Goal: Task Accomplishment & Management: Manage account settings

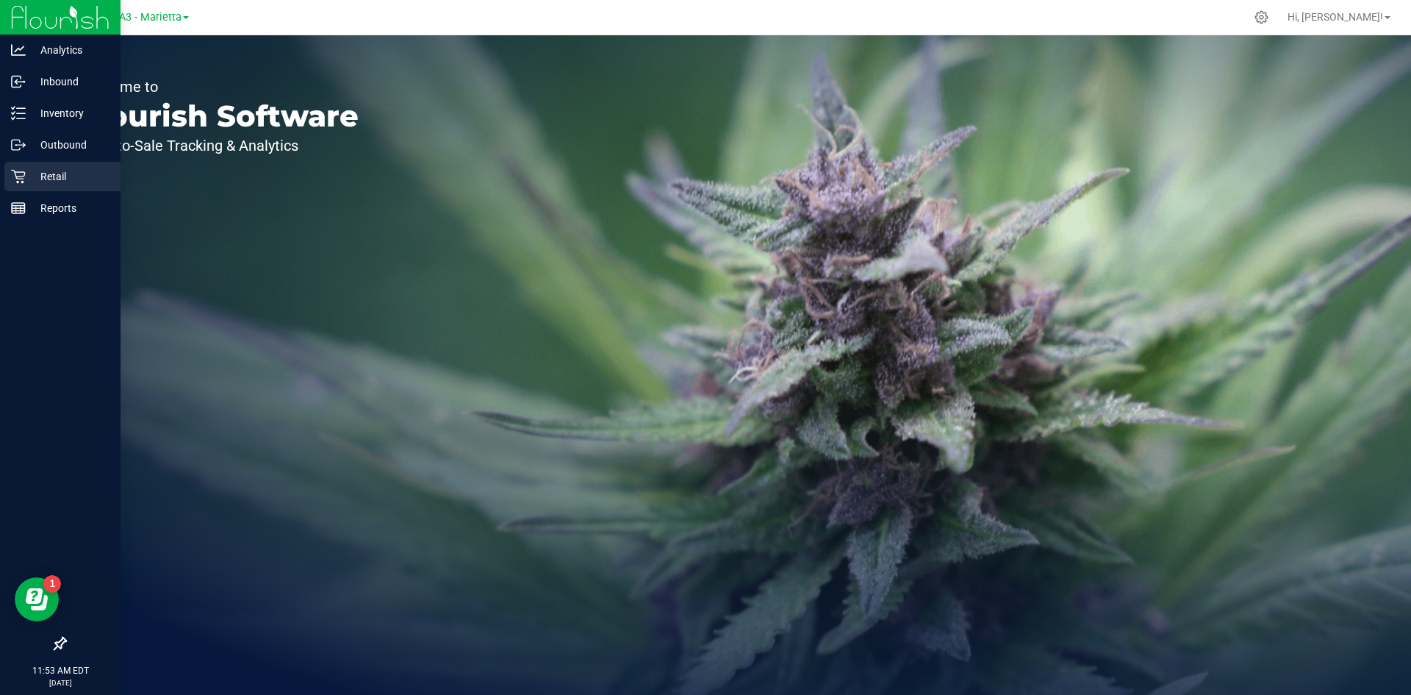
click at [37, 179] on p "Retail" at bounding box center [70, 177] width 88 height 18
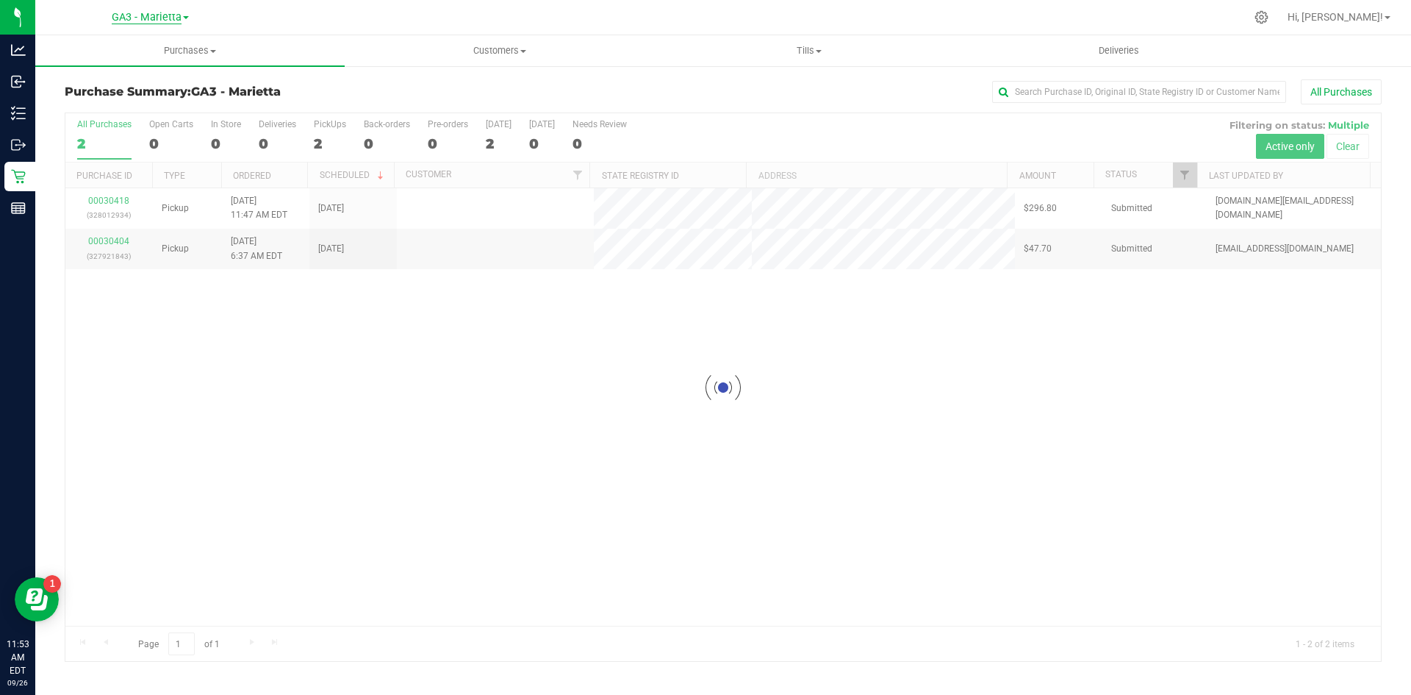
click at [155, 18] on span "GA3 - Marietta" at bounding box center [147, 17] width 70 height 13
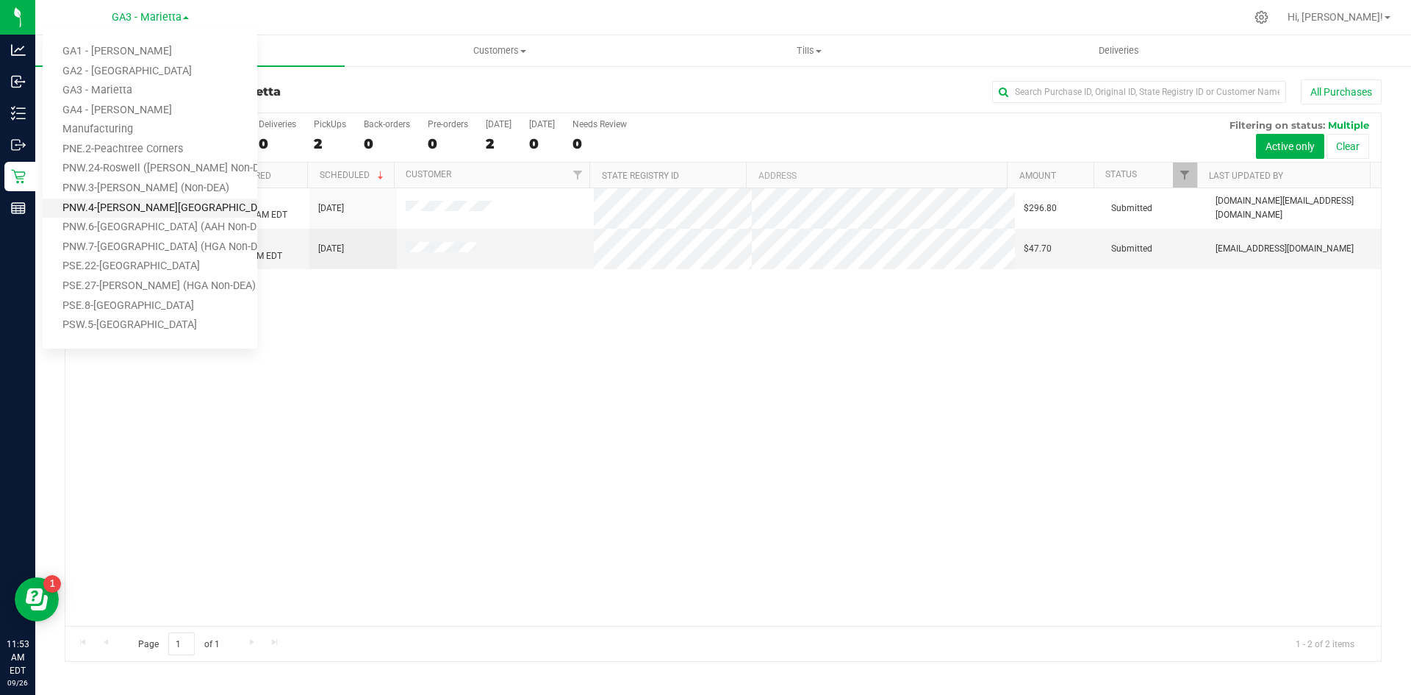
click at [148, 207] on link "PNW.4-Johns Creek (AAH Non-DEA)" at bounding box center [150, 208] width 215 height 20
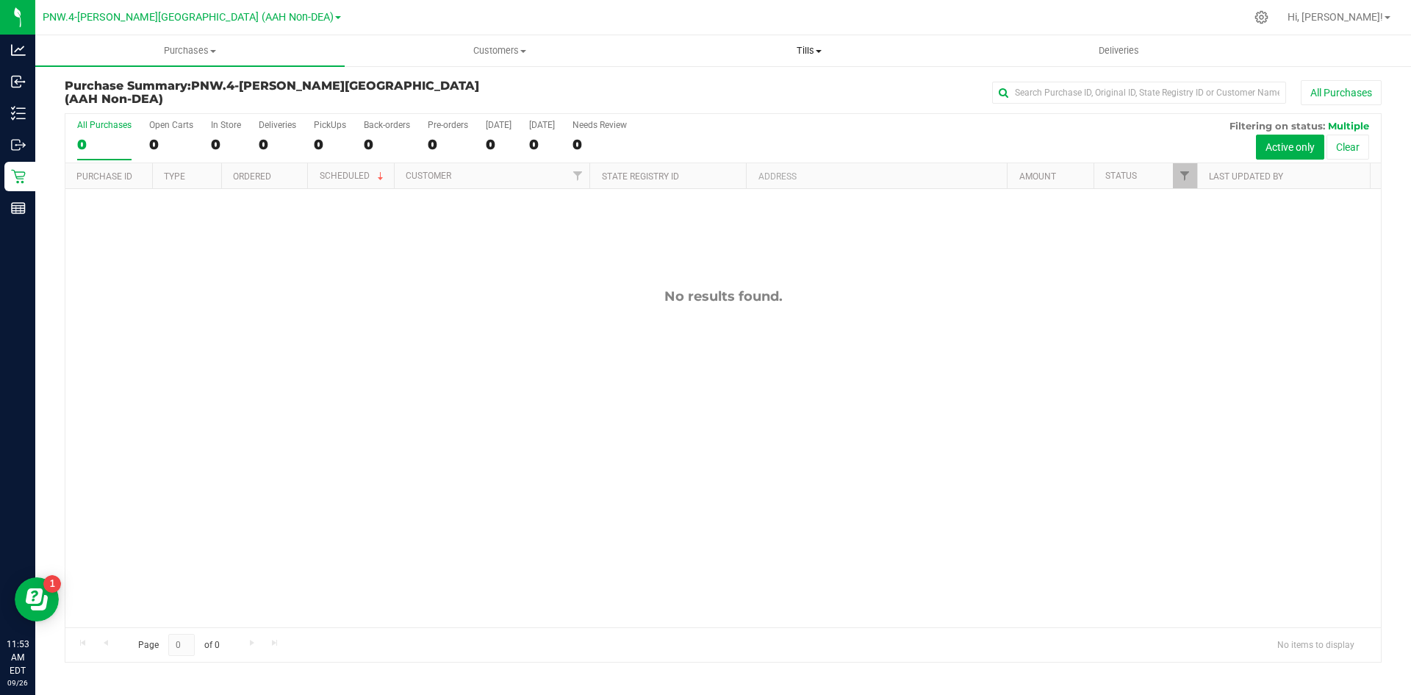
click at [809, 49] on span "Tills" at bounding box center [809, 50] width 308 height 13
click at [689, 88] on span "Manage tills" at bounding box center [703, 88] width 99 height 12
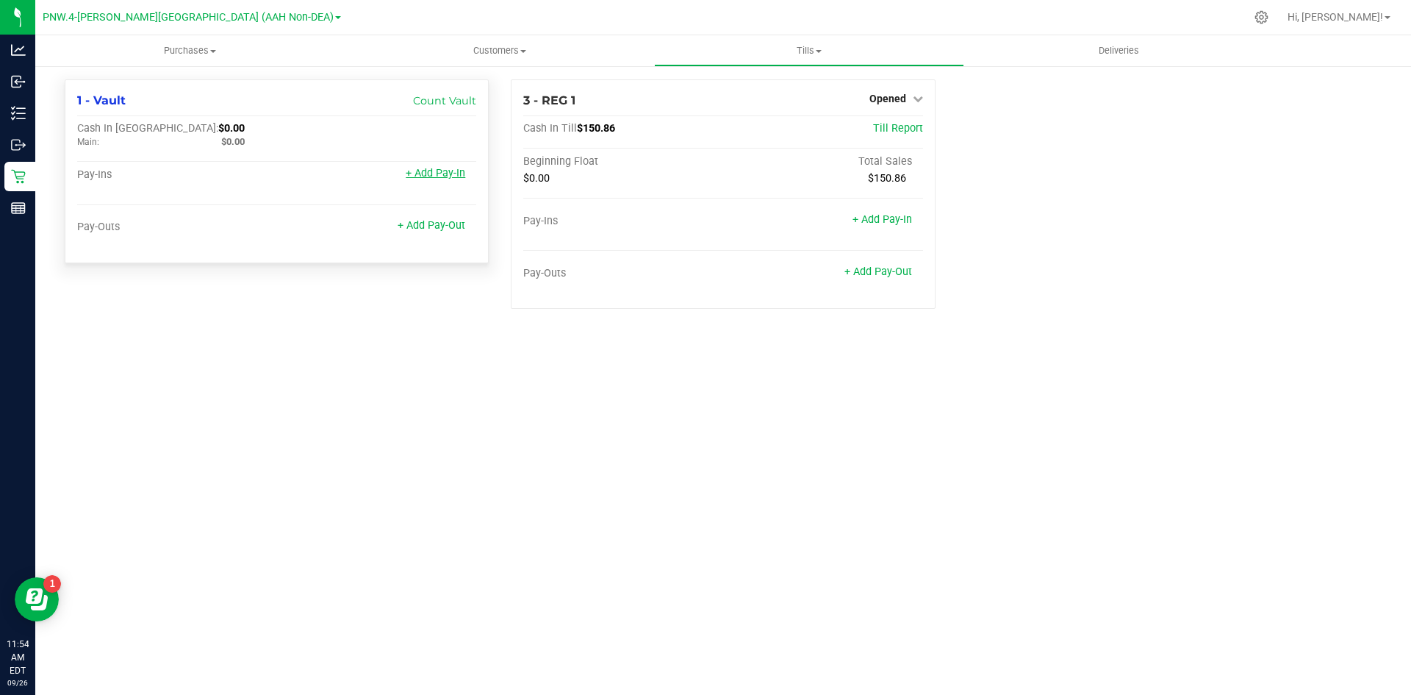
click at [414, 175] on link "+ Add Pay-In" at bounding box center [436, 173] width 60 height 12
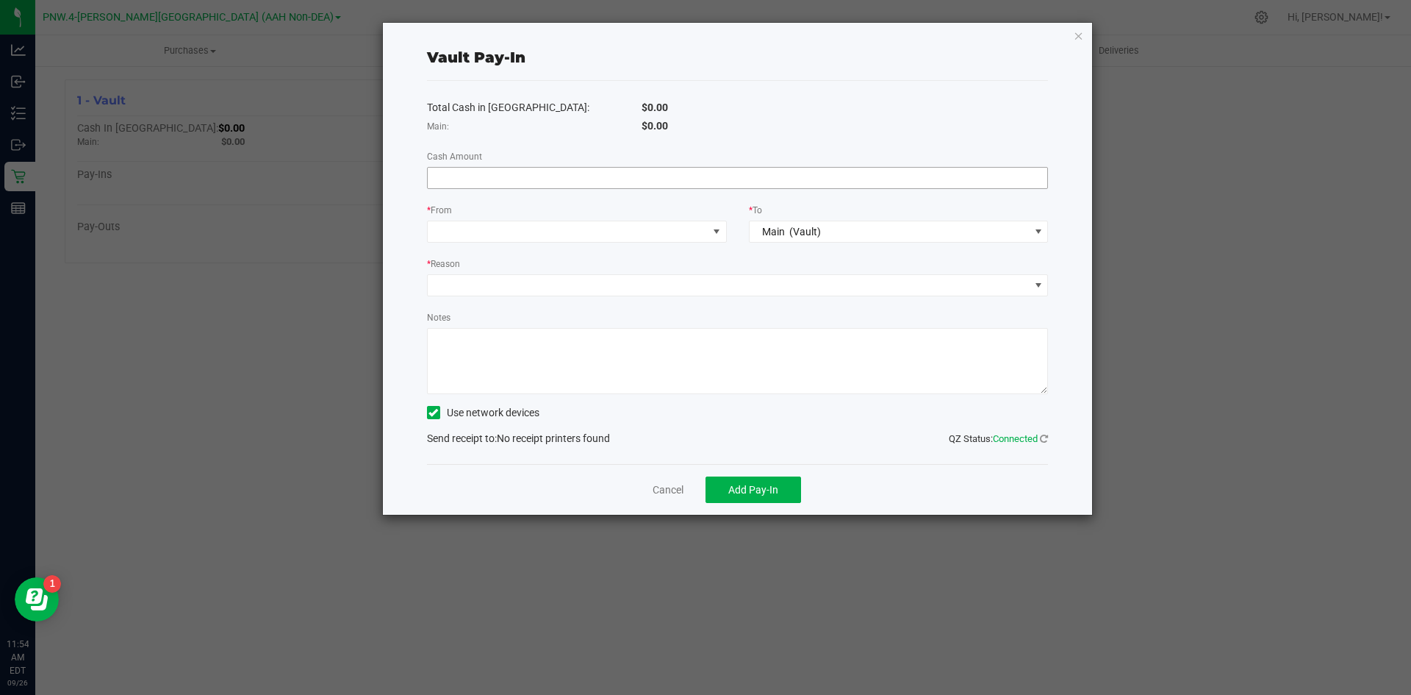
click at [457, 173] on input at bounding box center [738, 178] width 620 height 21
type input "$200.00"
click at [592, 223] on span at bounding box center [568, 231] width 280 height 21
click at [542, 297] on li "PAY IN" at bounding box center [577, 296] width 298 height 29
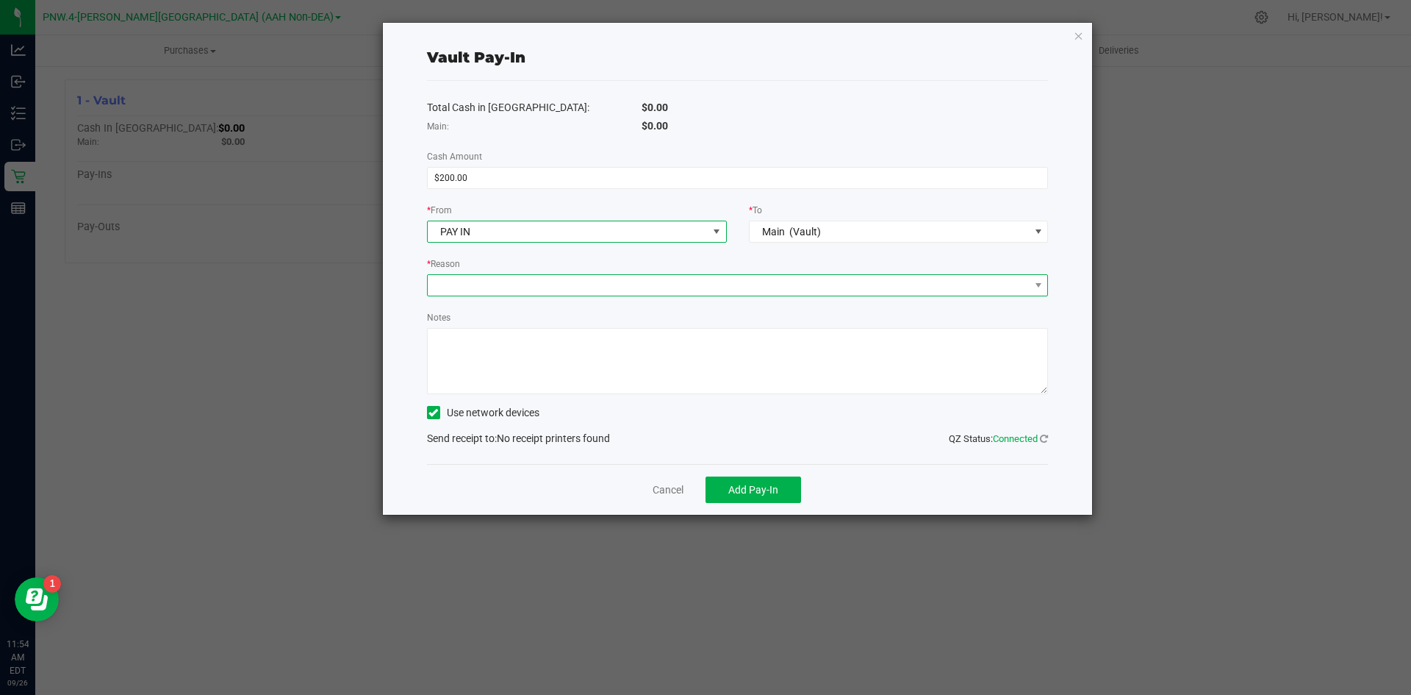
click at [589, 292] on span at bounding box center [729, 285] width 602 height 21
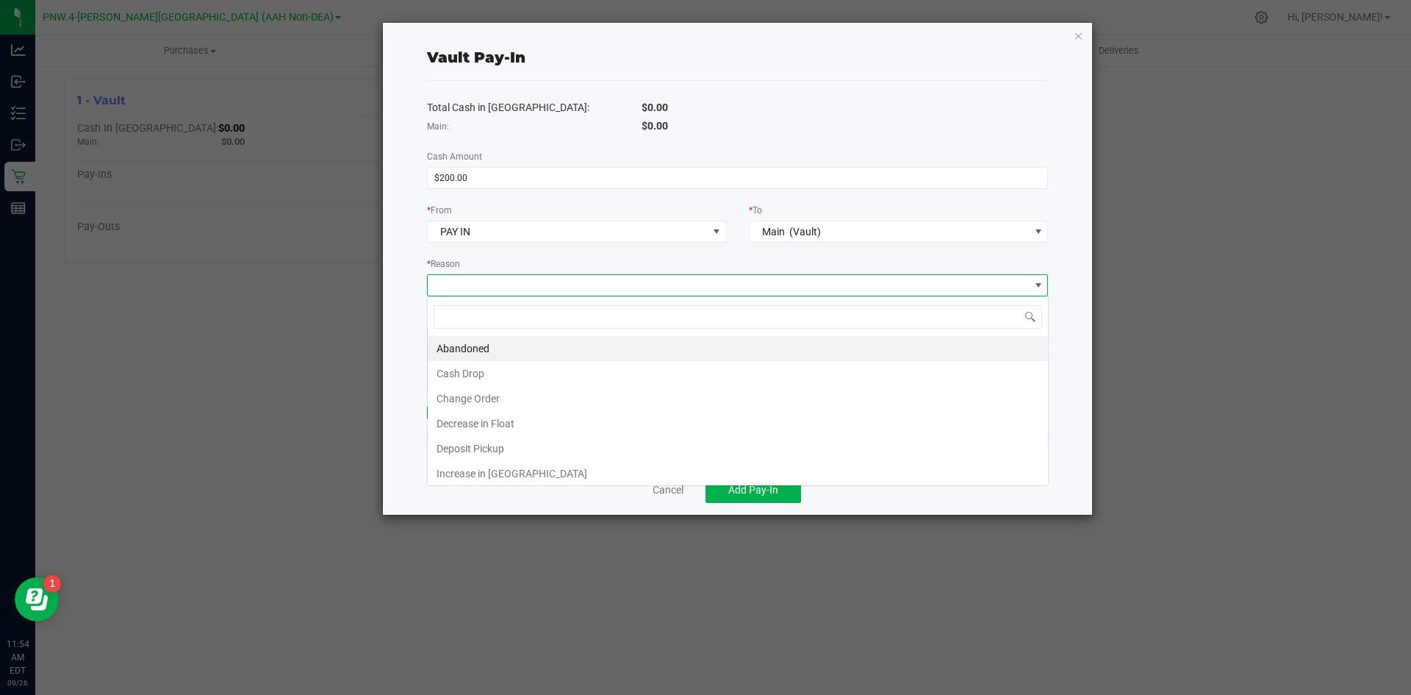
scroll to position [22, 621]
click at [477, 395] on li "Change Order" at bounding box center [738, 398] width 620 height 25
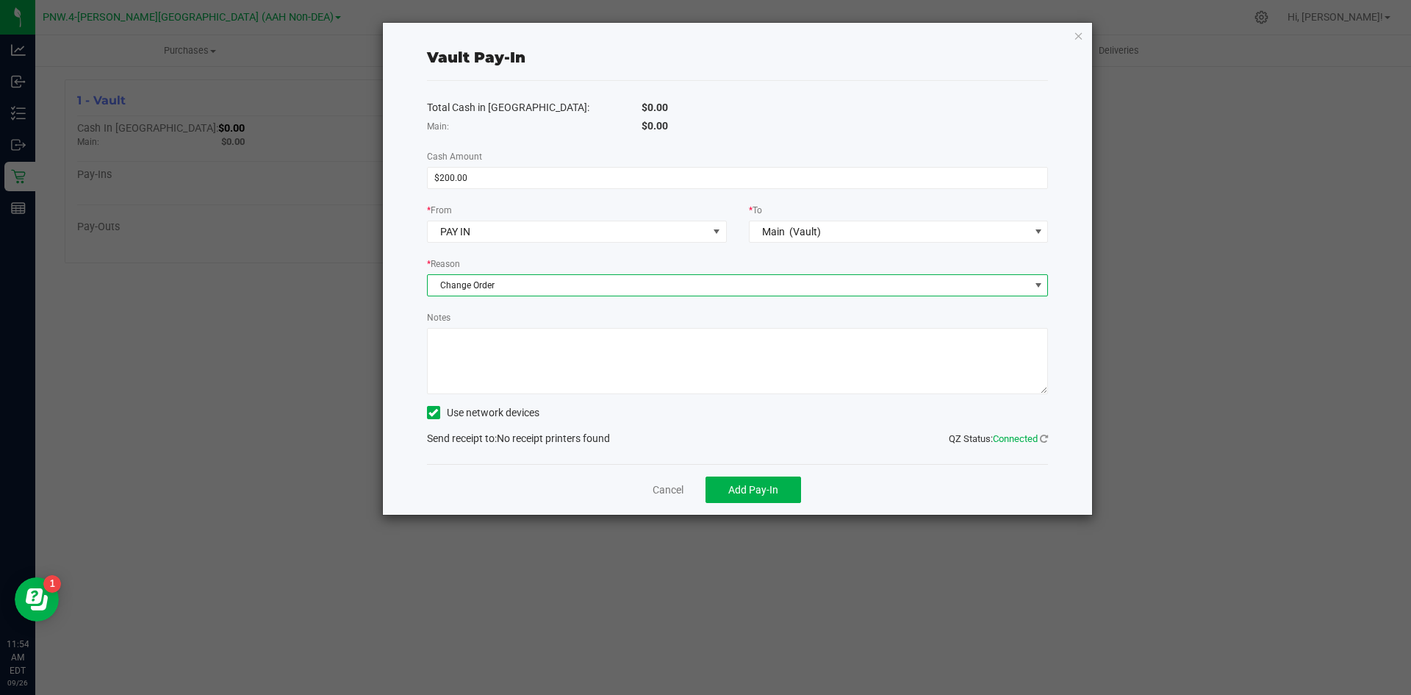
click at [435, 412] on icon at bounding box center [433, 412] width 10 height 0
click at [0, 0] on input "Use network devices" at bounding box center [0, 0] width 0 height 0
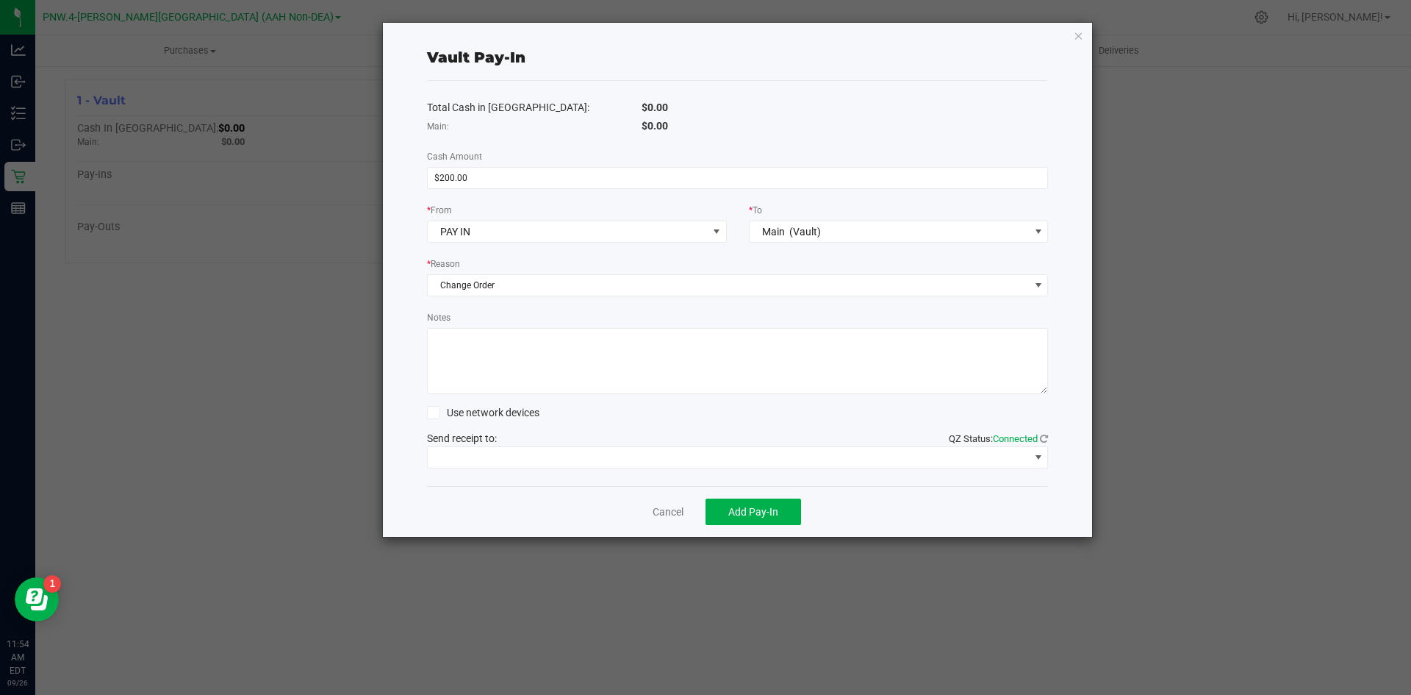
click at [608, 419] on div "Use network devices" at bounding box center [738, 412] width 622 height 22
click at [492, 457] on span at bounding box center [729, 457] width 602 height 21
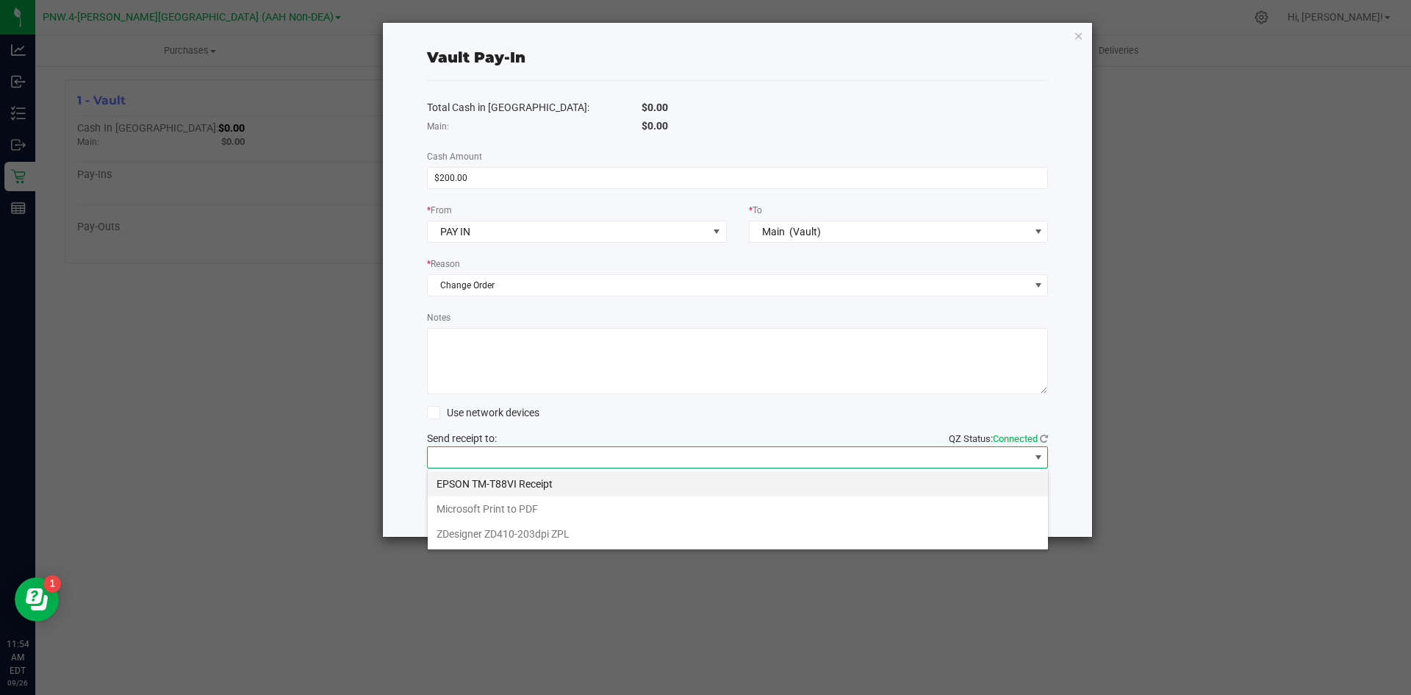
click at [511, 476] on Receipt "EPSON TM-T88VI Receipt" at bounding box center [738, 483] width 620 height 25
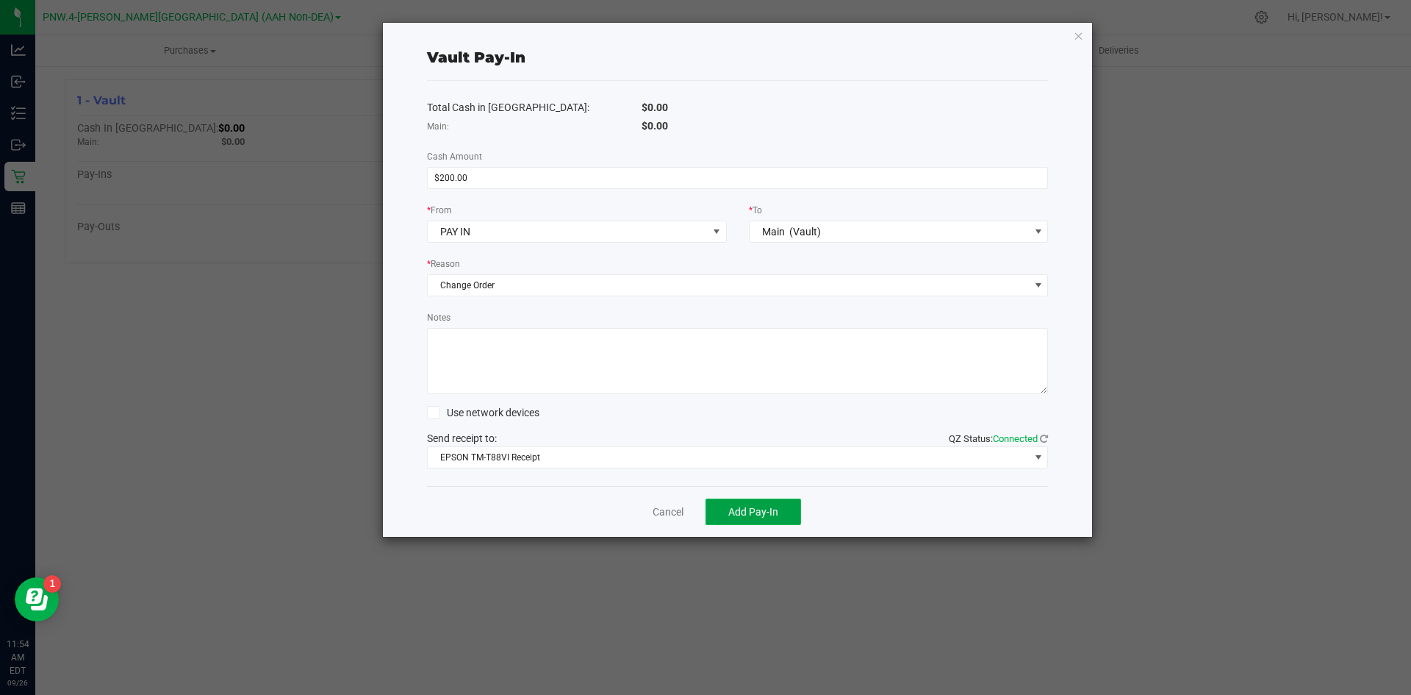
click at [759, 512] on span "Add Pay-In" at bounding box center [753, 512] width 50 height 12
click at [589, 456] on span "EPSON TM-T88VI Receipt" at bounding box center [729, 457] width 602 height 21
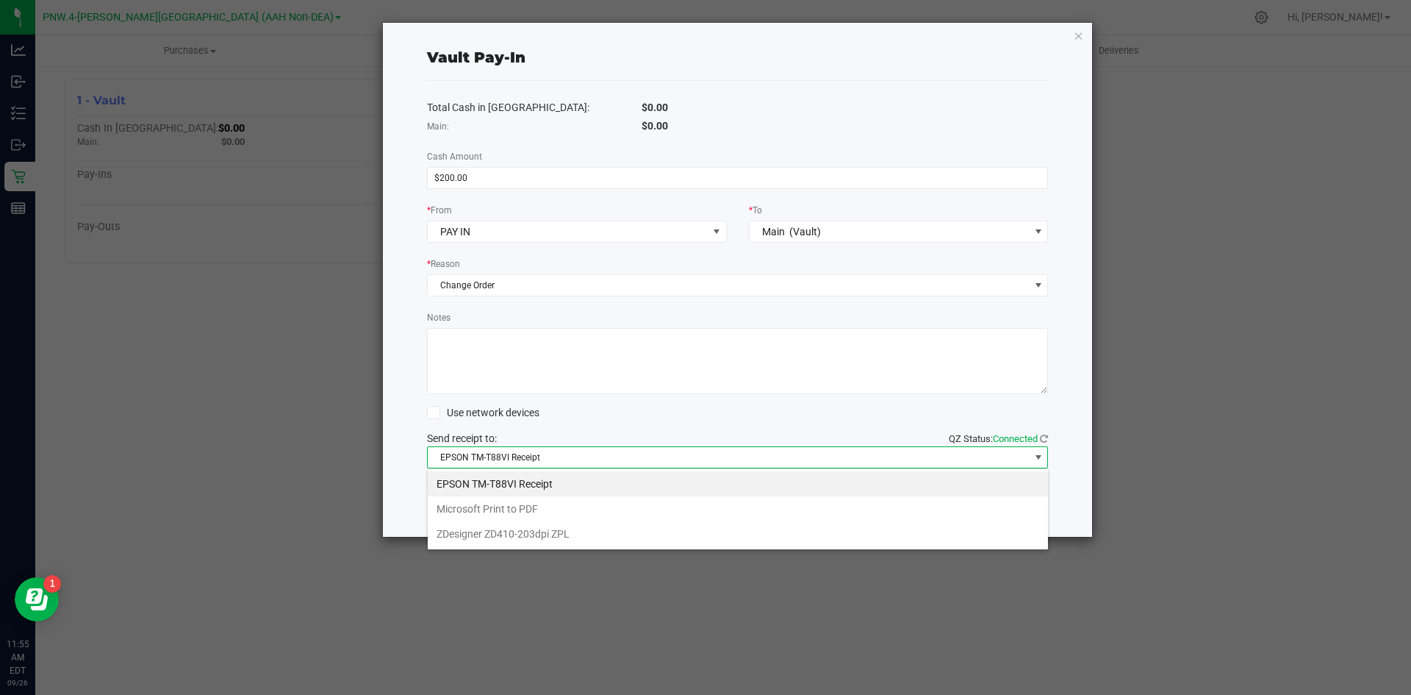
click at [601, 433] on div "Send receipt to: QZ Status: Connected EPSON TM-T88VI Receipt" at bounding box center [738, 449] width 622 height 37
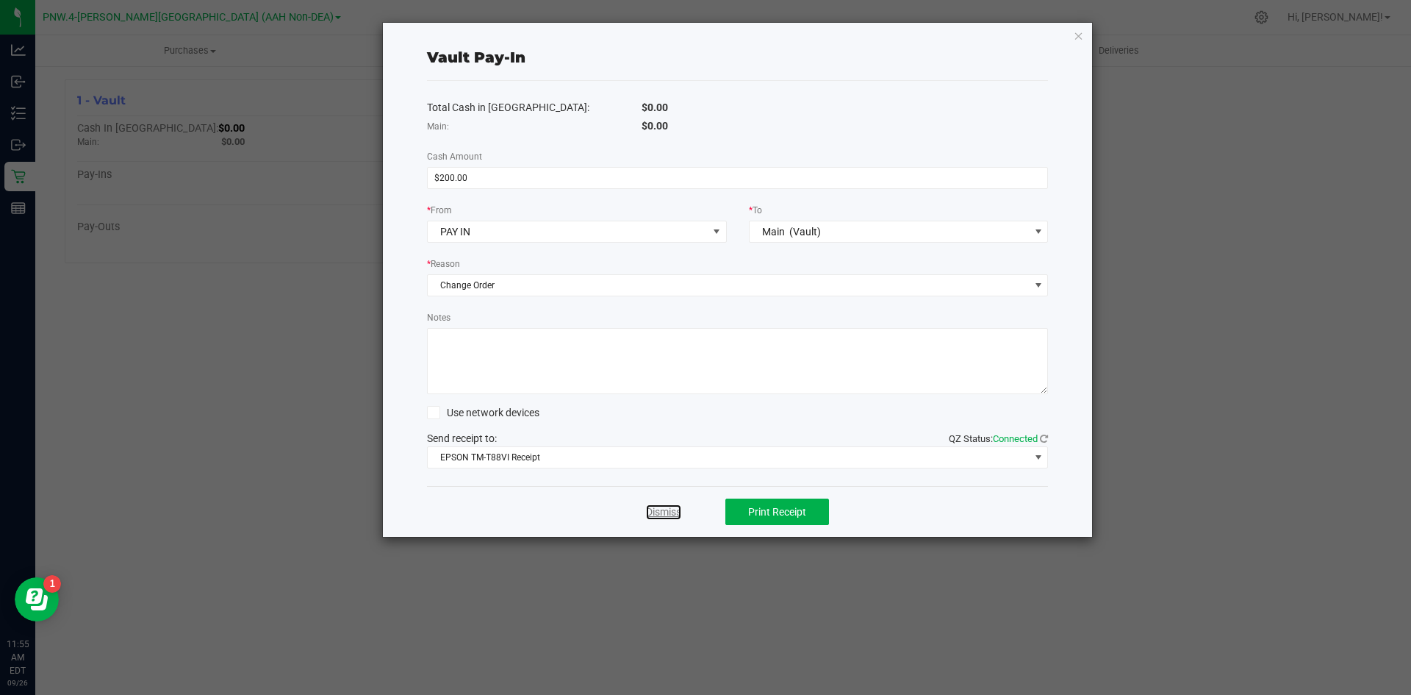
drag, startPoint x: 664, startPoint y: 512, endPoint x: 718, endPoint y: 512, distance: 54.4
click at [664, 512] on link "Dismiss" at bounding box center [663, 511] width 35 height 15
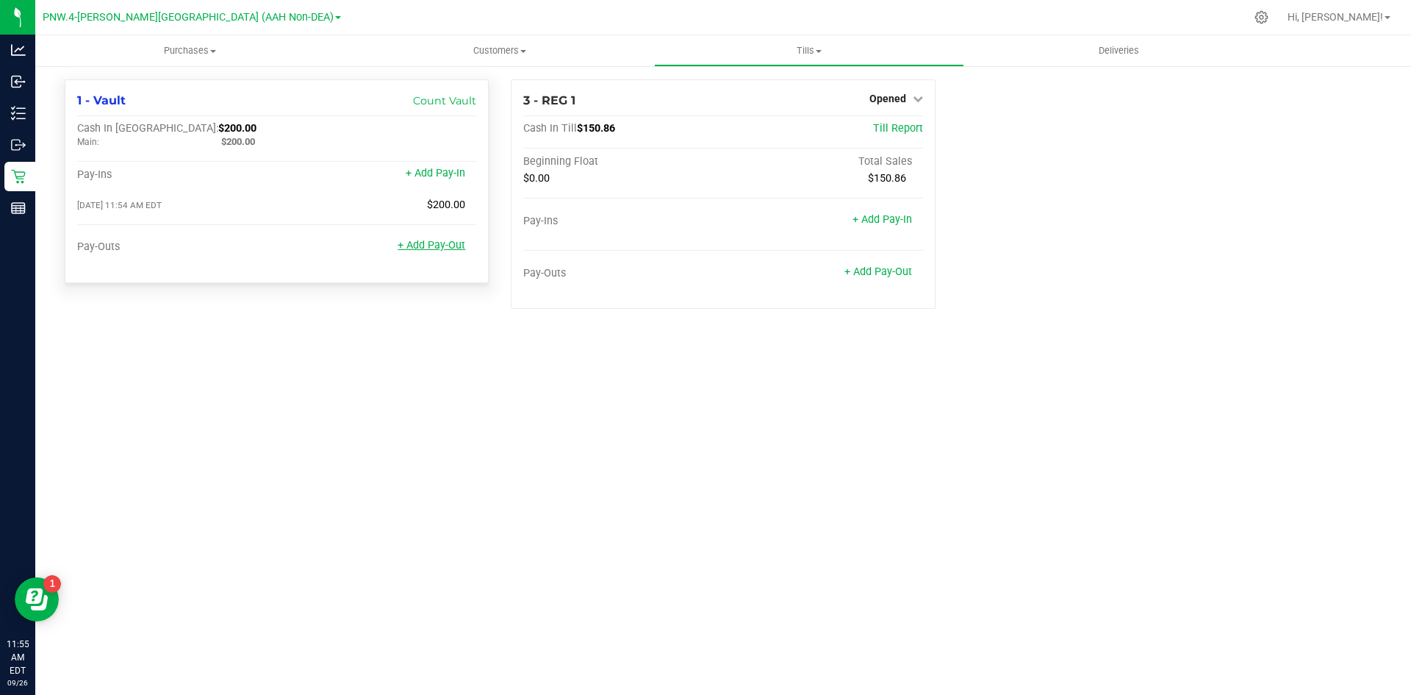
click at [434, 251] on link "+ Add Pay-Out" at bounding box center [432, 245] width 68 height 12
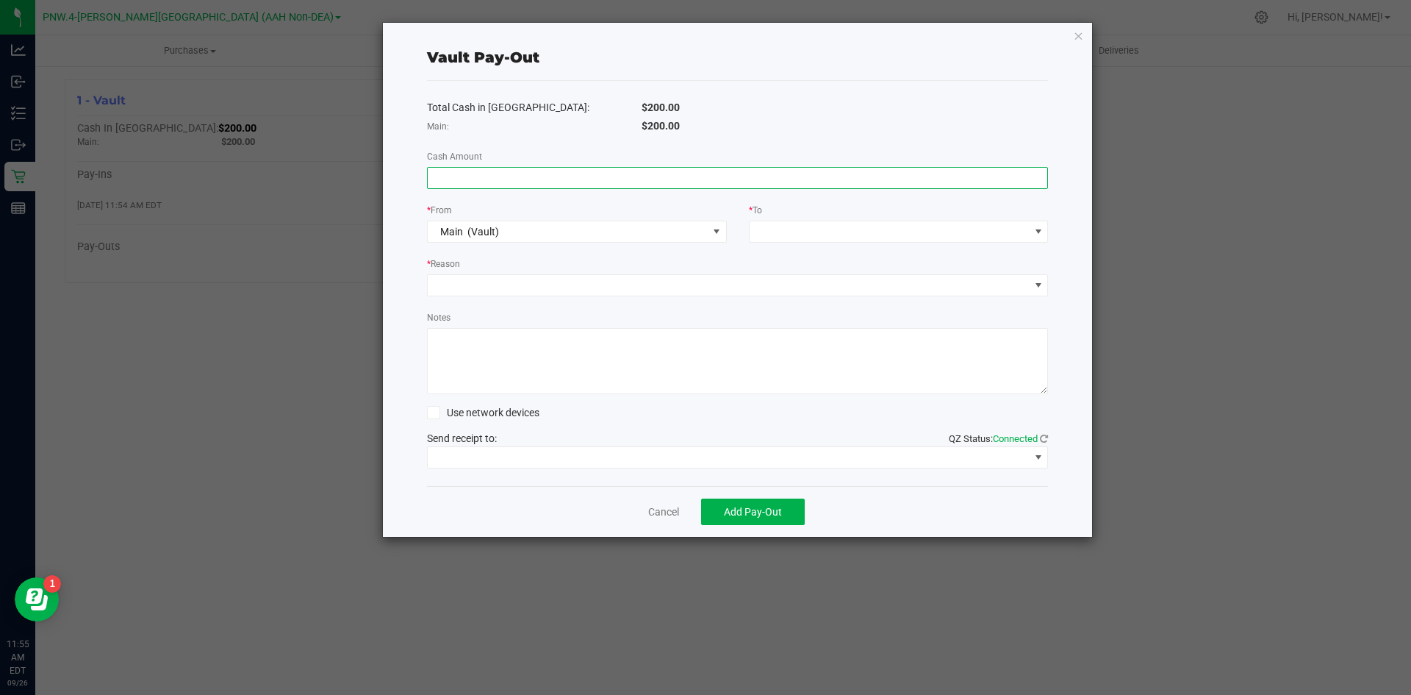
click at [596, 176] on input at bounding box center [738, 178] width 620 height 21
type input "$9.14"
click at [825, 223] on span at bounding box center [890, 231] width 280 height 21
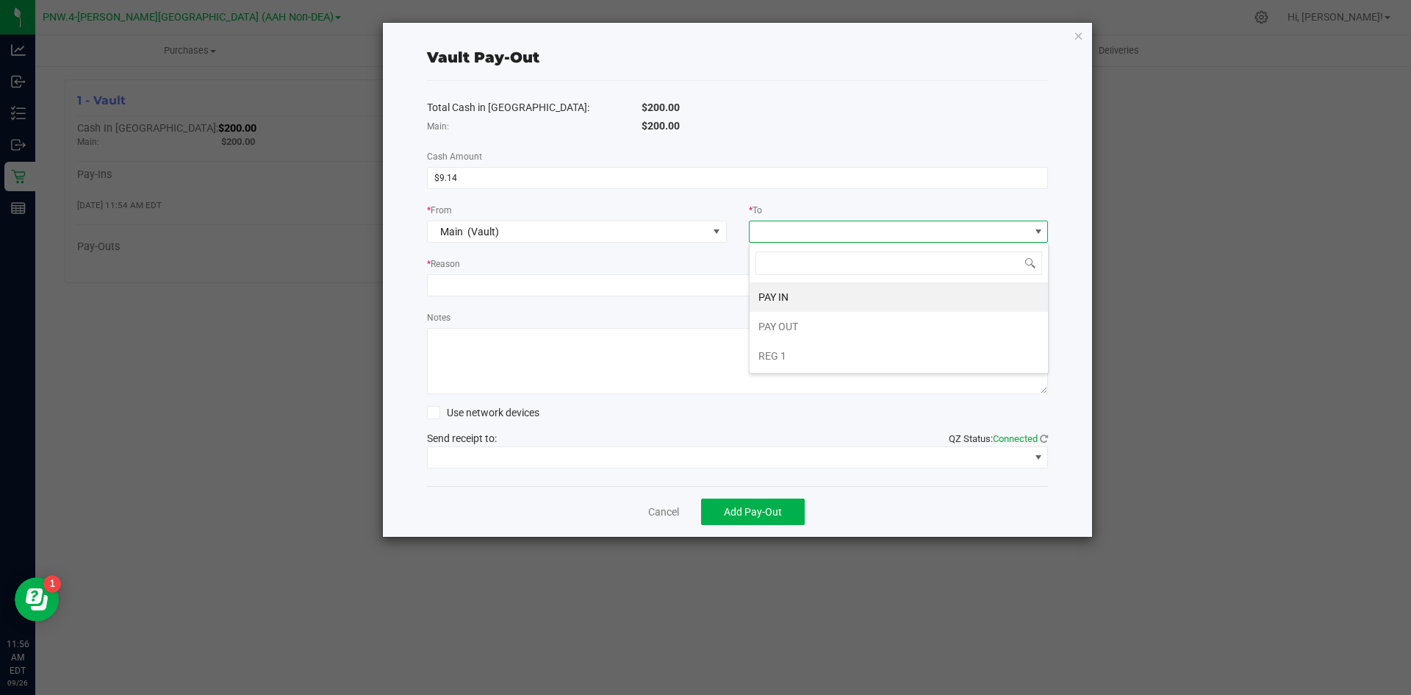
scroll to position [22, 300]
click at [803, 329] on li "PAY OUT" at bounding box center [899, 326] width 298 height 29
click at [542, 251] on div "Total Cash in Vault: $200.00 Main: $200.00 Cash Amount $9.14 * From Main (Vault…" at bounding box center [738, 283] width 622 height 405
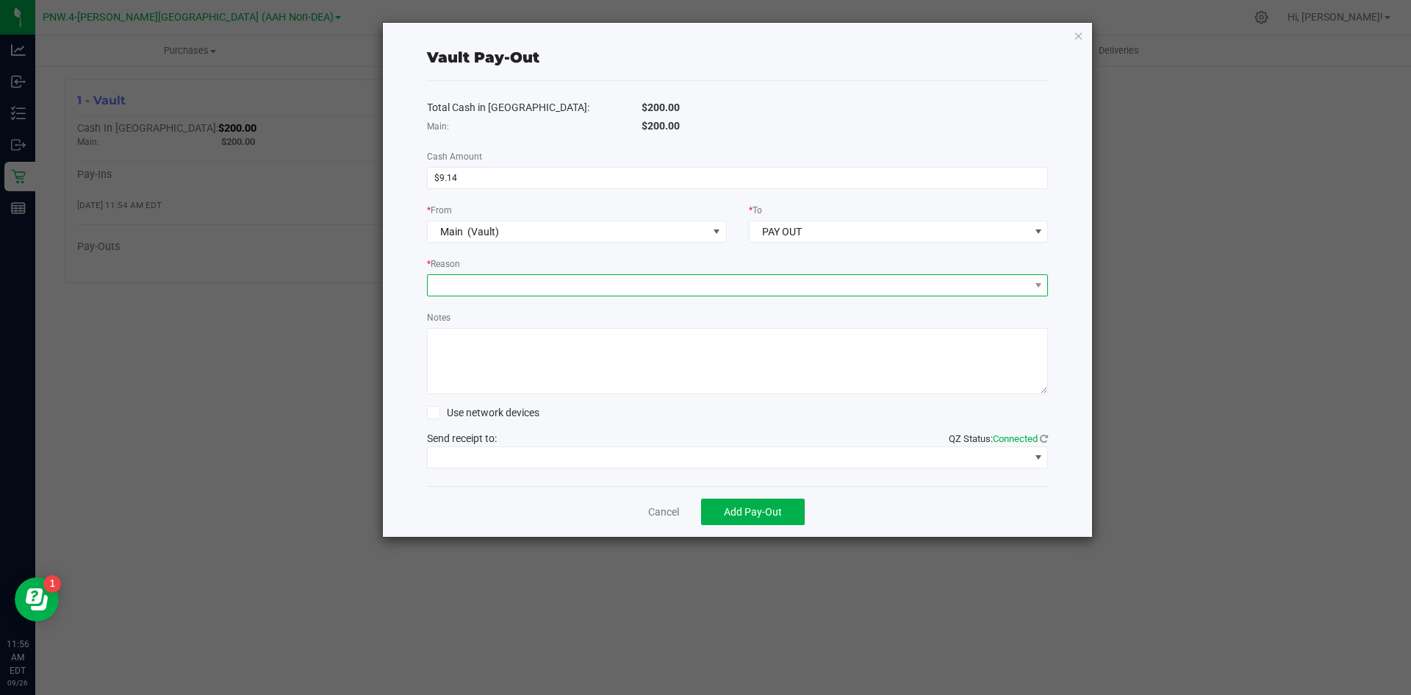
click at [542, 284] on span at bounding box center [729, 285] width 602 height 21
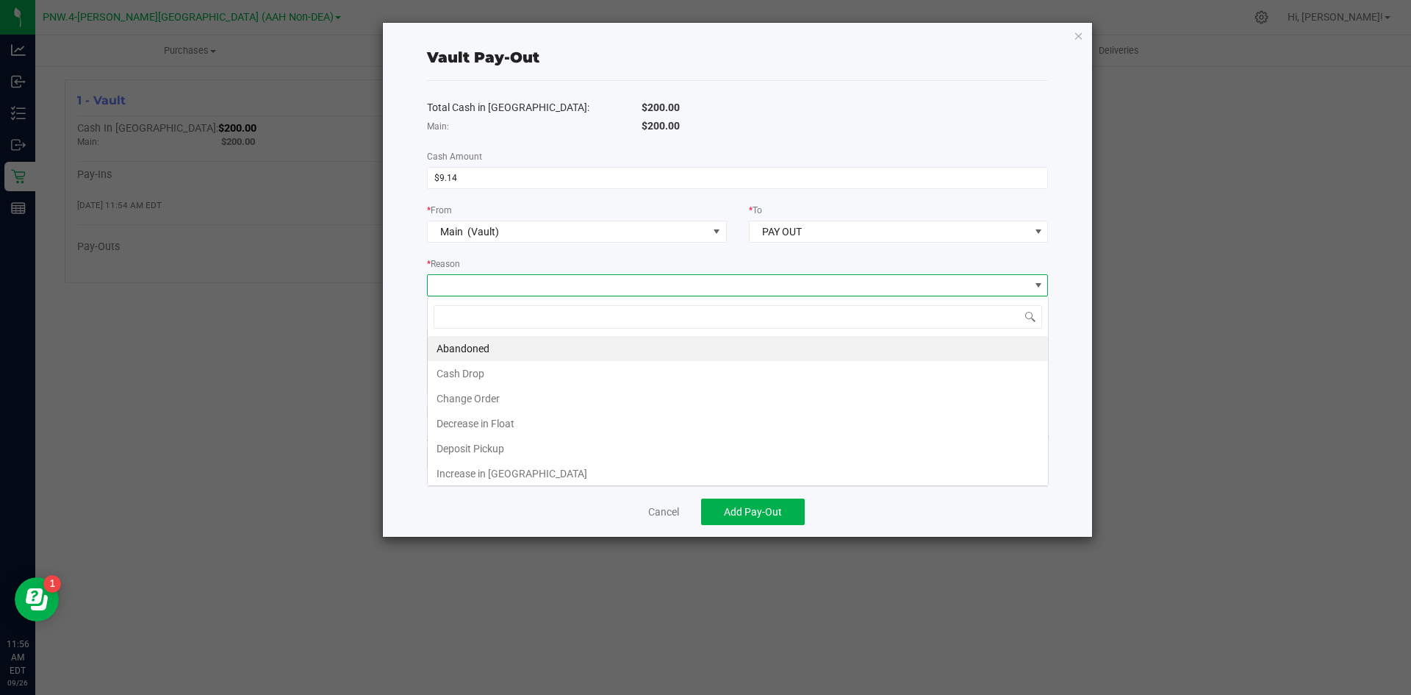
scroll to position [22, 621]
click at [468, 396] on li "Change Order" at bounding box center [738, 398] width 620 height 25
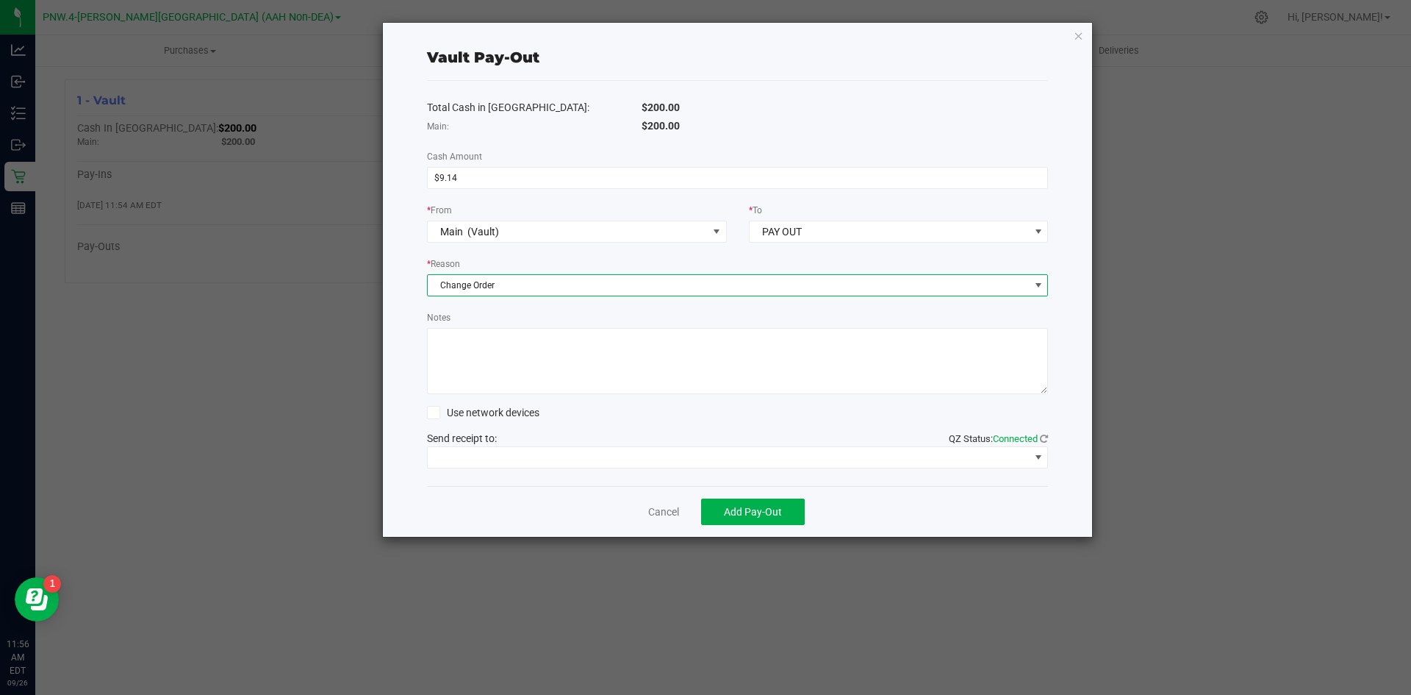
click at [487, 350] on textarea "Notes" at bounding box center [738, 361] width 622 height 66
click at [570, 341] on textarea "Notes" at bounding box center [738, 361] width 622 height 66
type textarea "sale before change deposit"
click at [588, 431] on div "Send receipt to: QZ Status: Connected" at bounding box center [738, 449] width 622 height 37
click at [752, 512] on span "Add Pay-Out" at bounding box center [753, 512] width 58 height 12
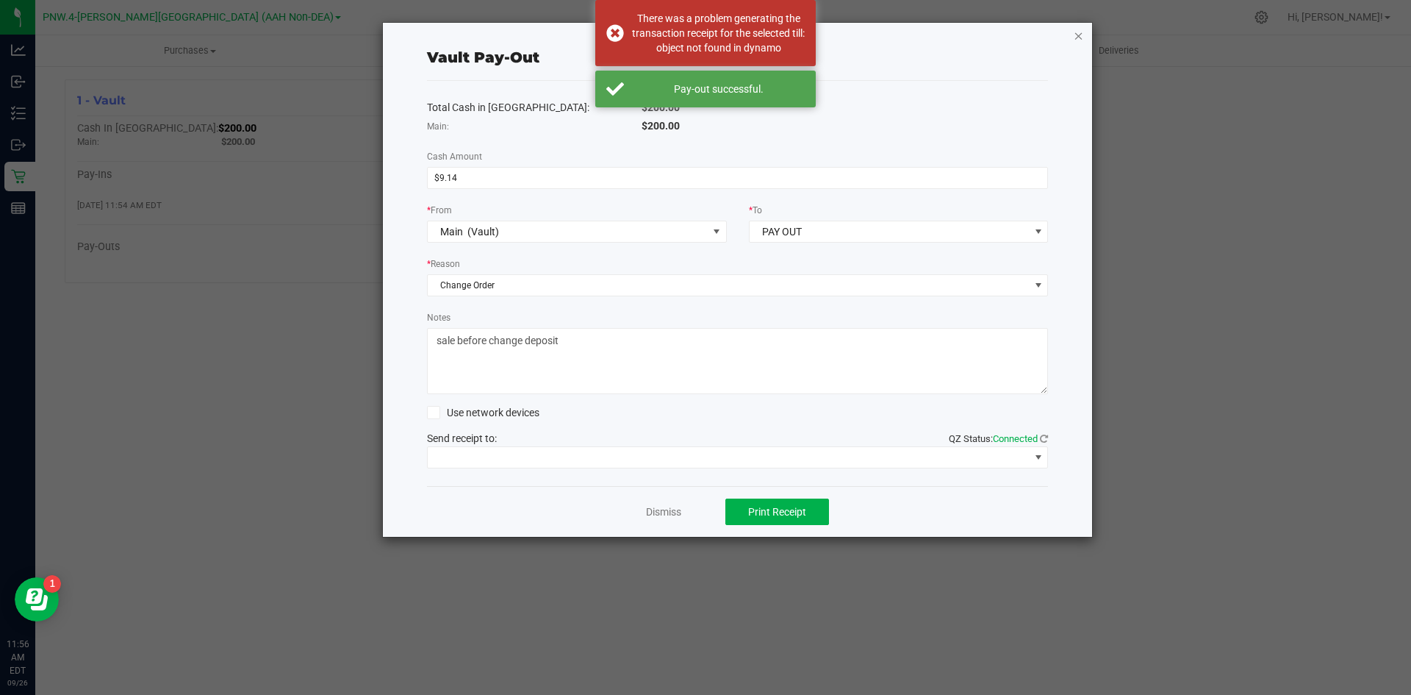
click at [1078, 37] on icon "button" at bounding box center [1079, 35] width 10 height 18
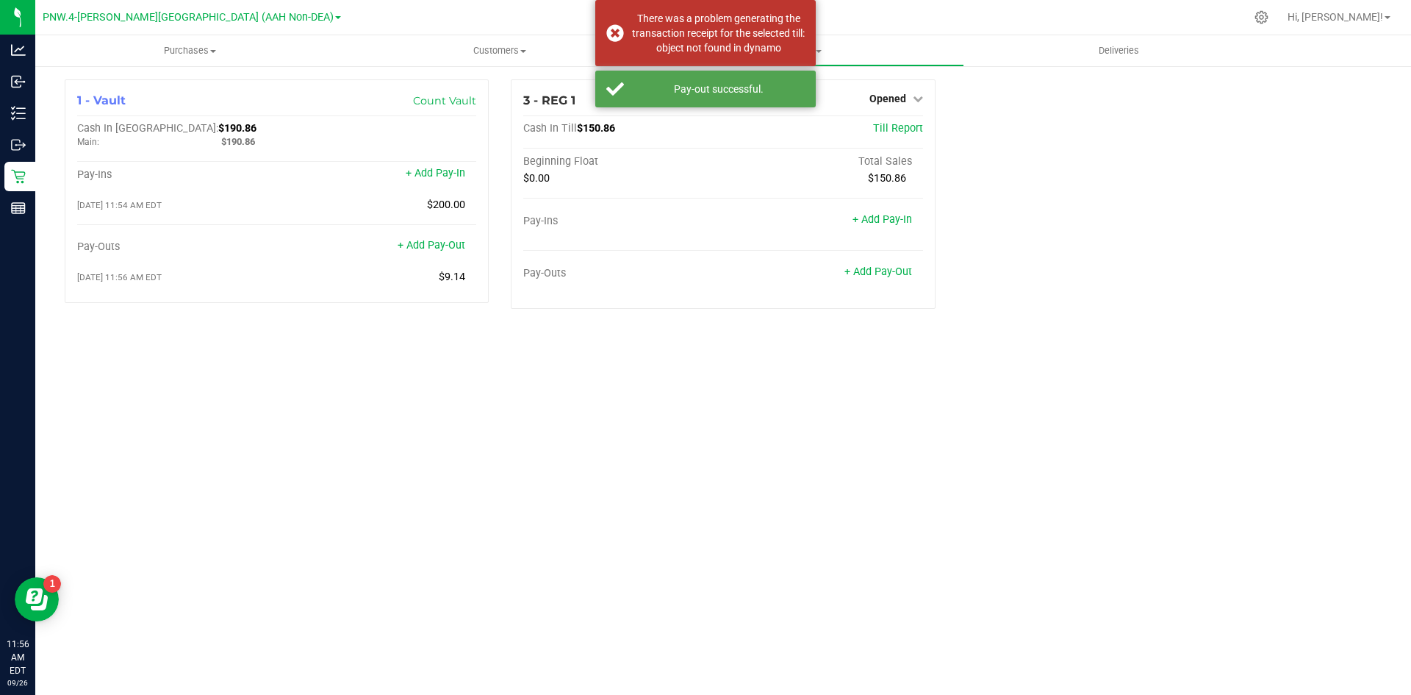
click at [577, 460] on div "Purchases Summary of purchases Fulfillment All purchases Customers All customer…" at bounding box center [723, 364] width 1376 height 659
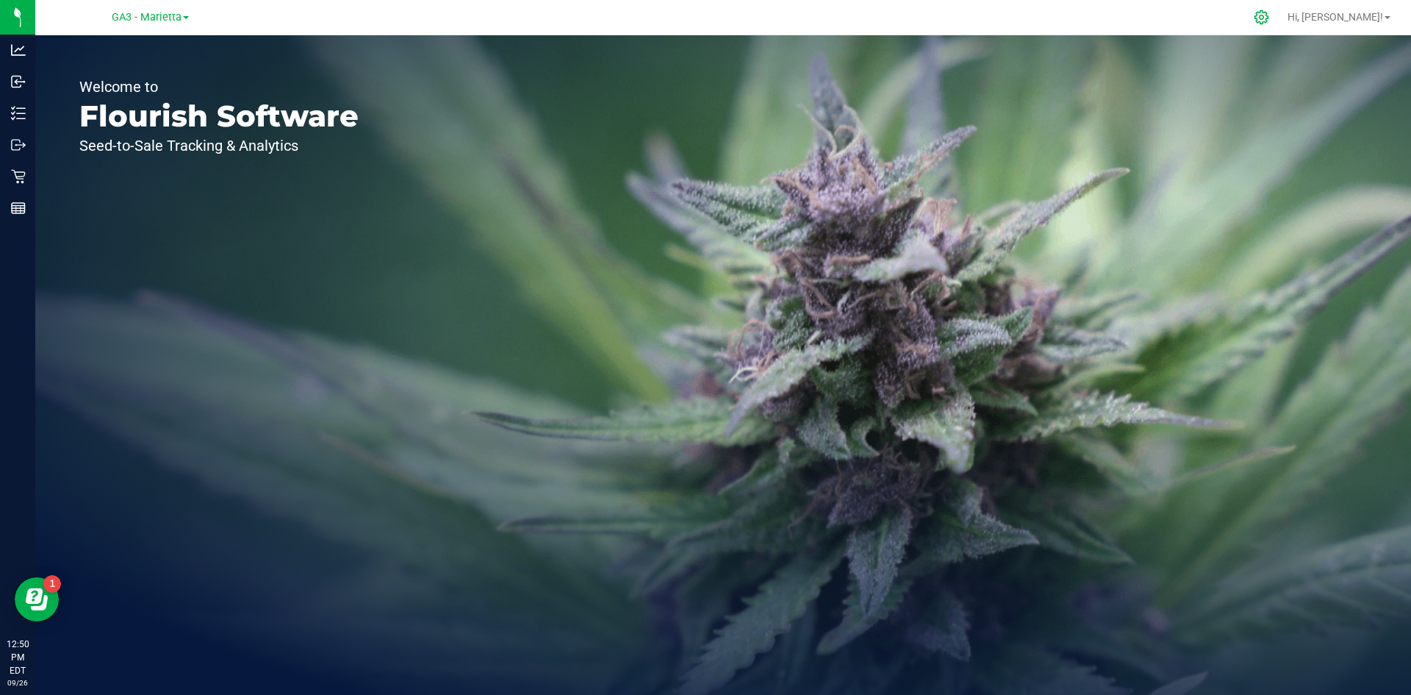
click at [1269, 12] on icon at bounding box center [1261, 17] width 15 height 15
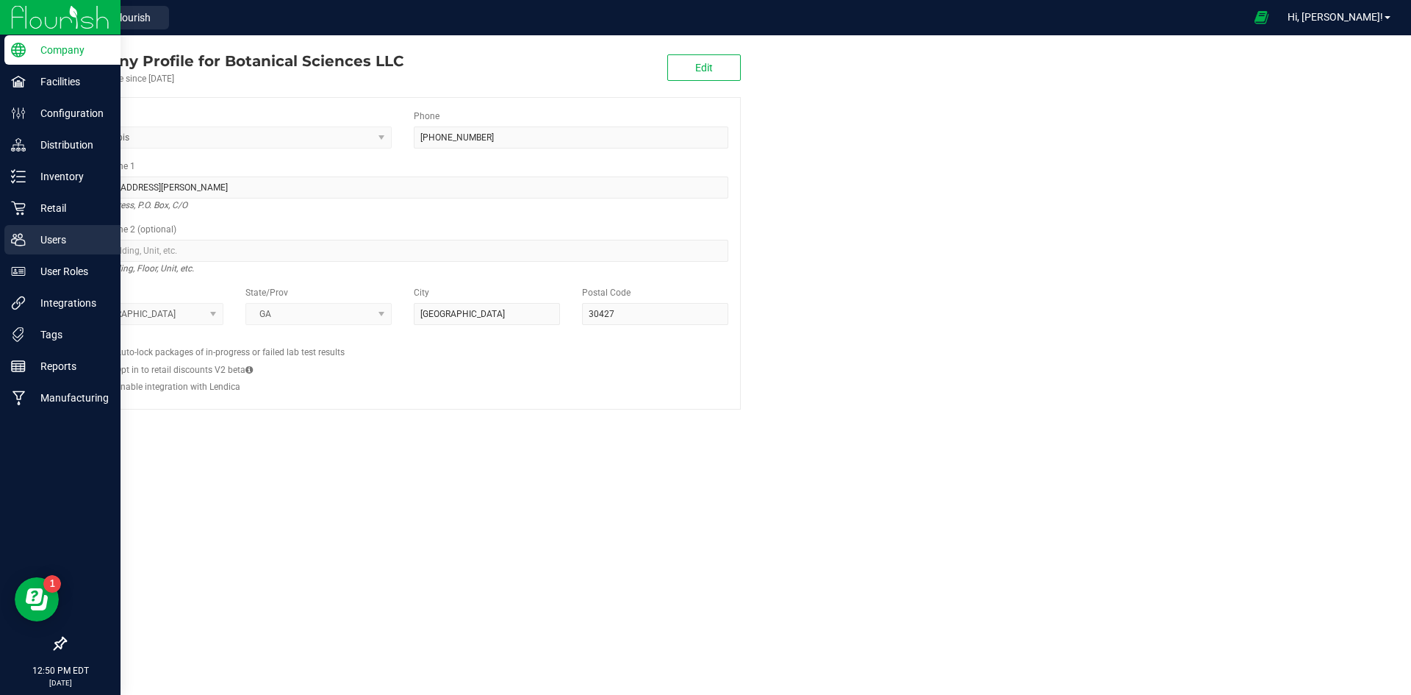
click at [61, 243] on p "Users" at bounding box center [70, 240] width 88 height 18
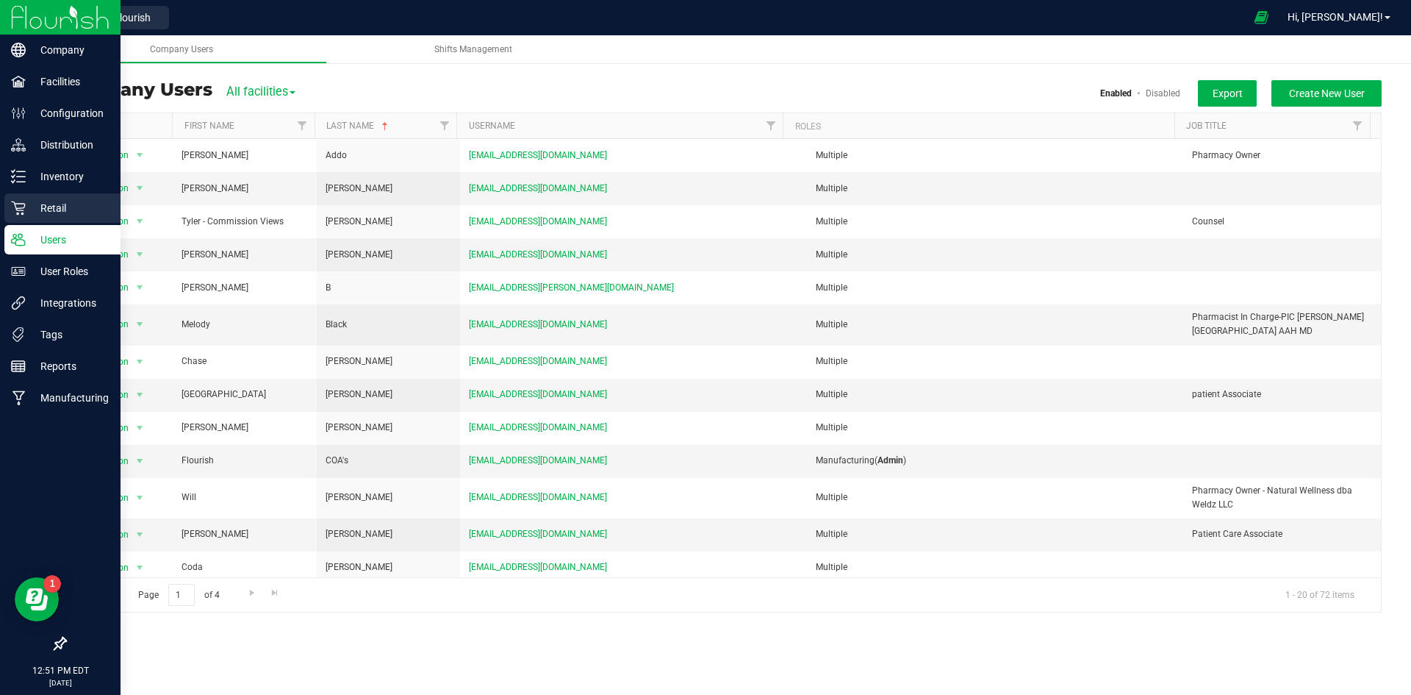
click at [68, 196] on div "Retail" at bounding box center [62, 207] width 116 height 29
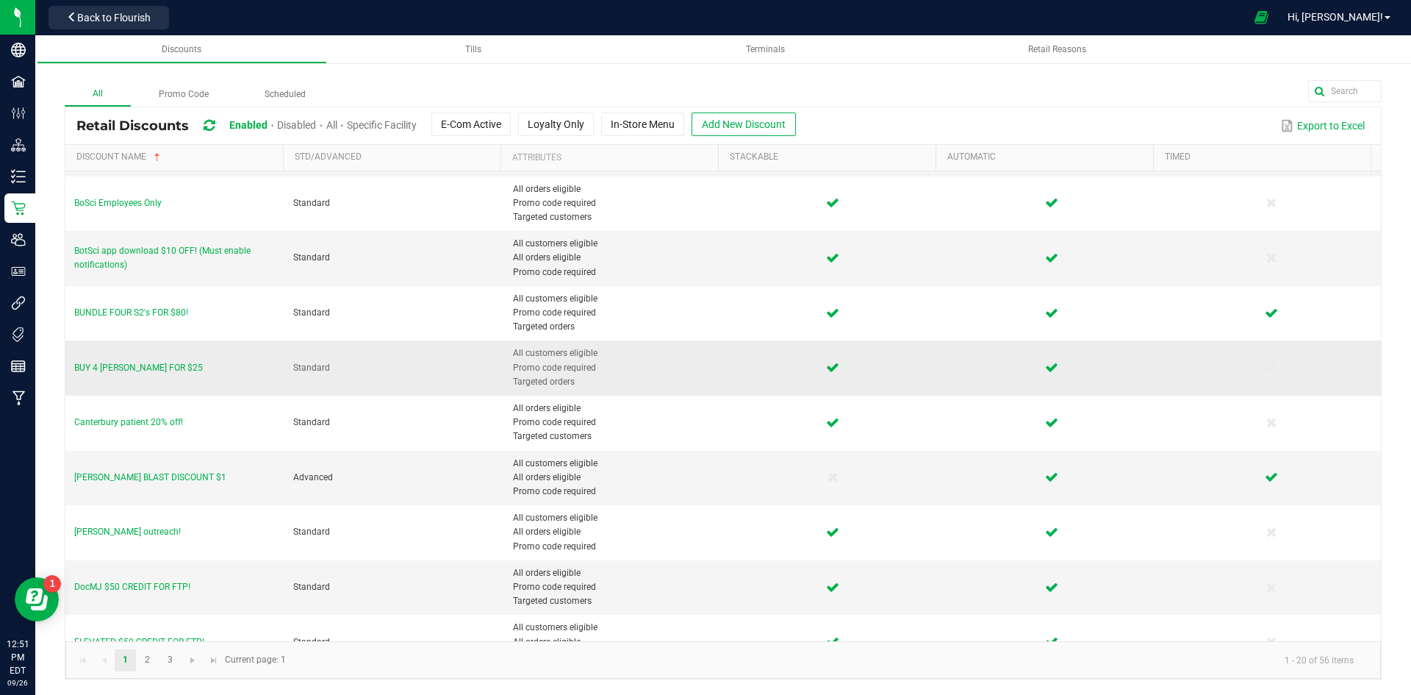
scroll to position [528, 0]
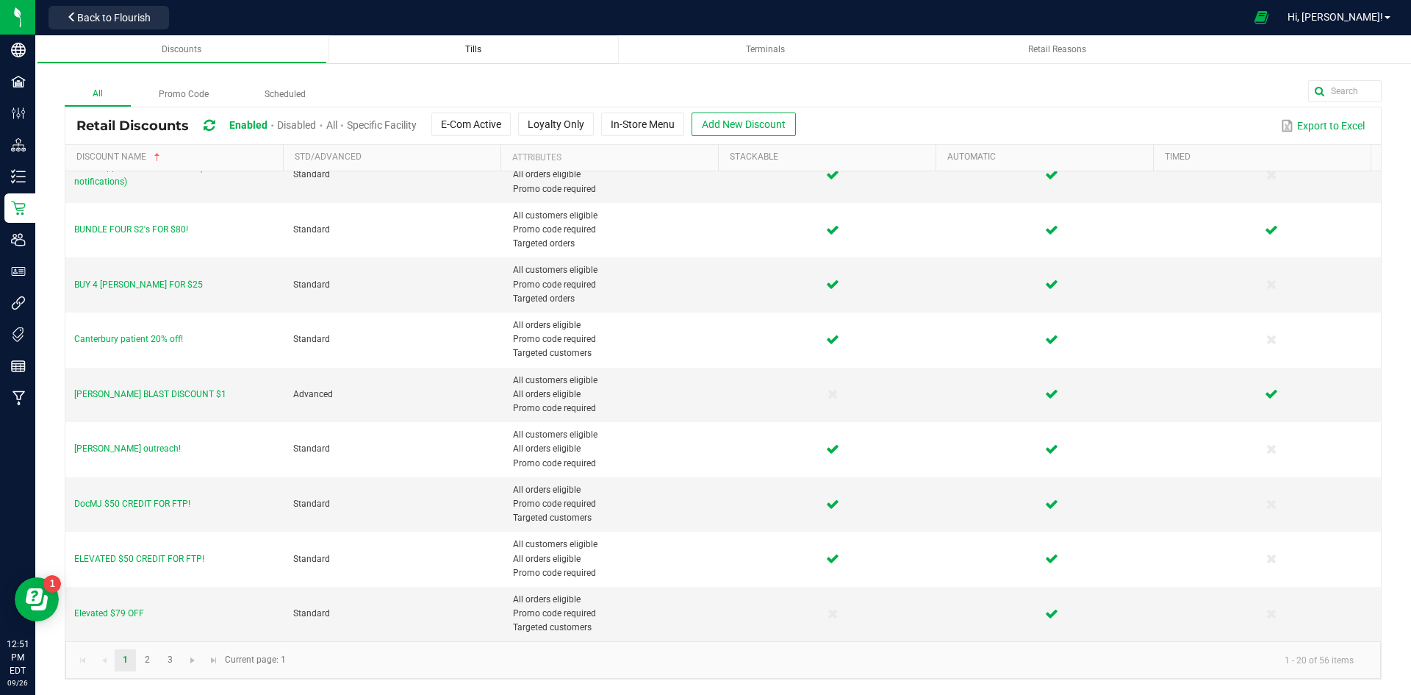
click at [498, 50] on div "Tills" at bounding box center [473, 49] width 267 height 12
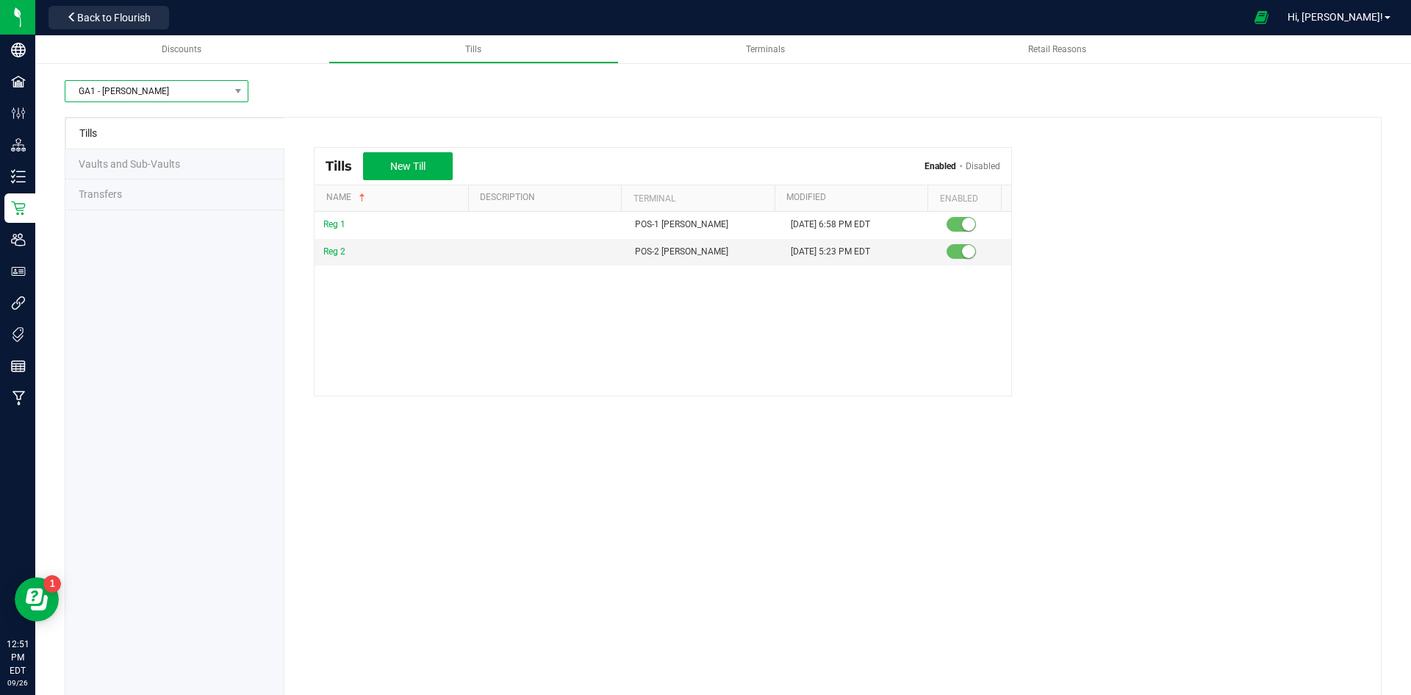
click at [157, 82] on span "GA1 - Chamblee" at bounding box center [147, 91] width 164 height 21
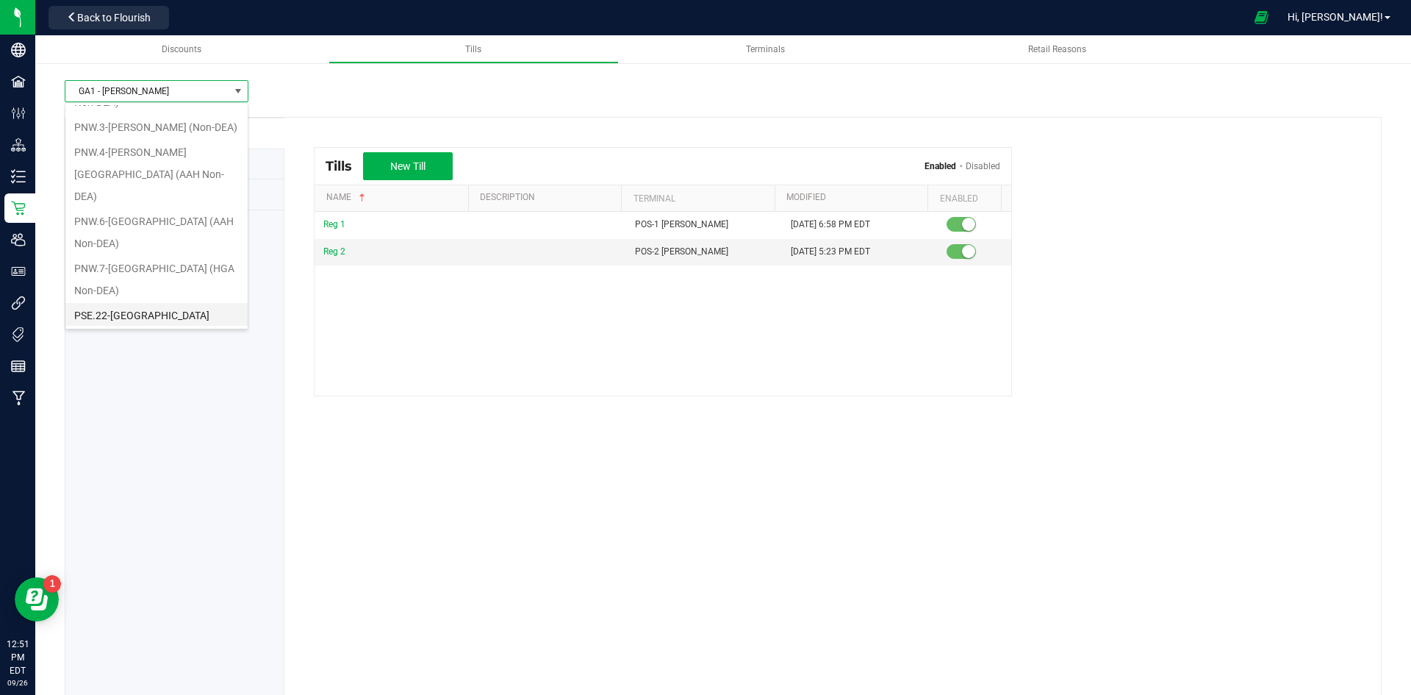
scroll to position [220, 0]
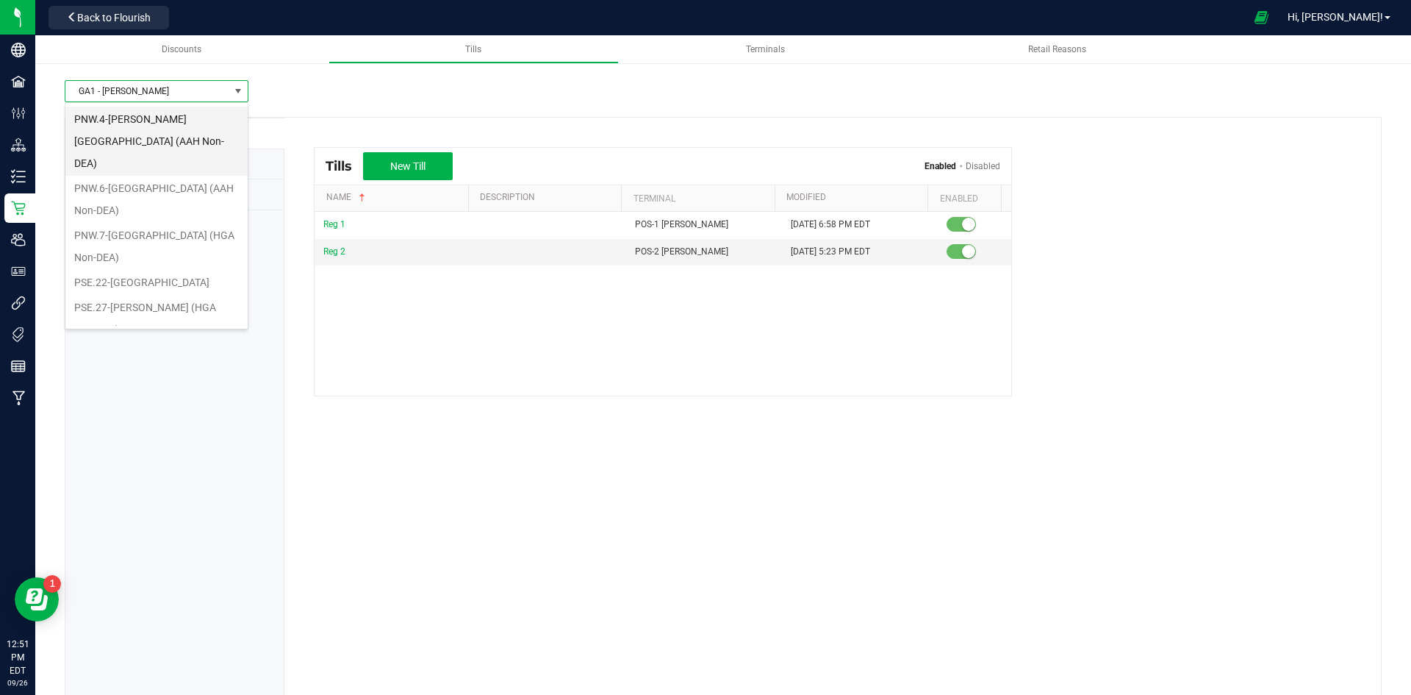
click at [155, 122] on li "PNW.4-Johns Creek (AAH Non-DEA)" at bounding box center [156, 141] width 182 height 69
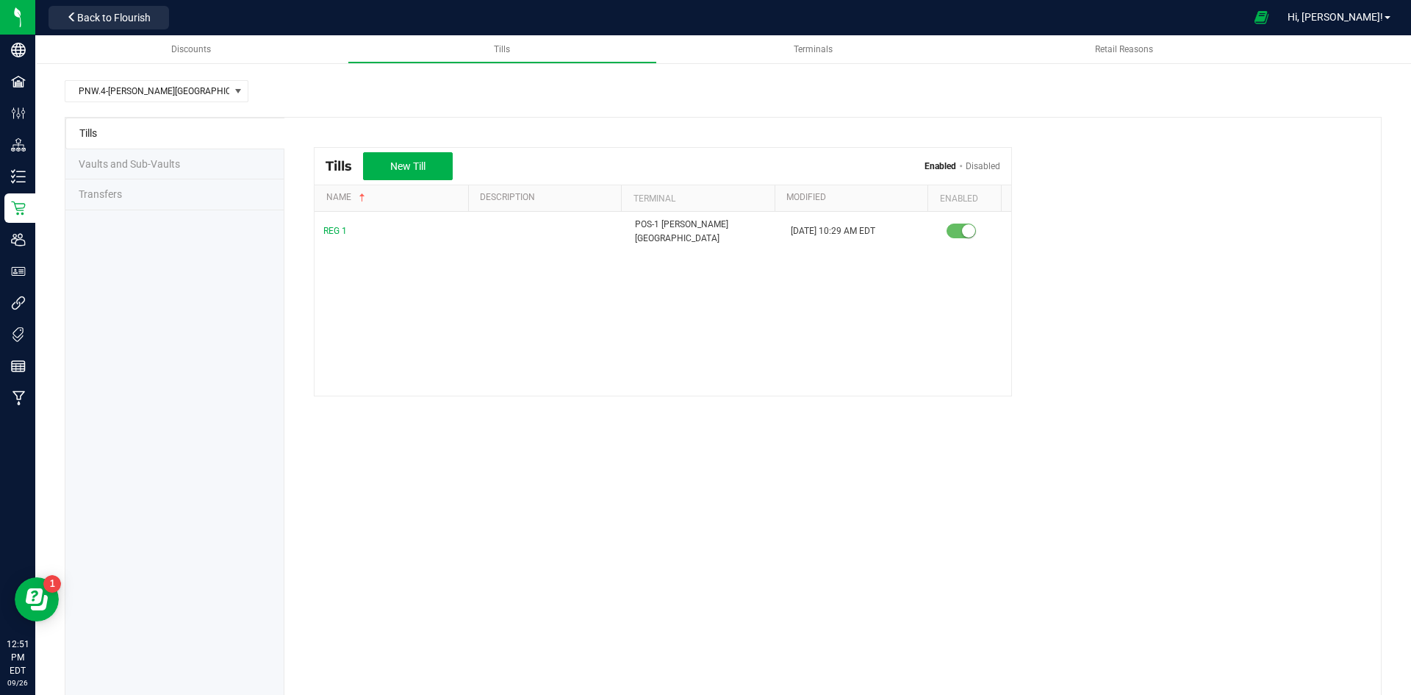
click at [583, 130] on div "Tills New Till Enabled Disabled Name Description Terminal Modified Enabled REG …" at bounding box center [832, 257] width 1097 height 279
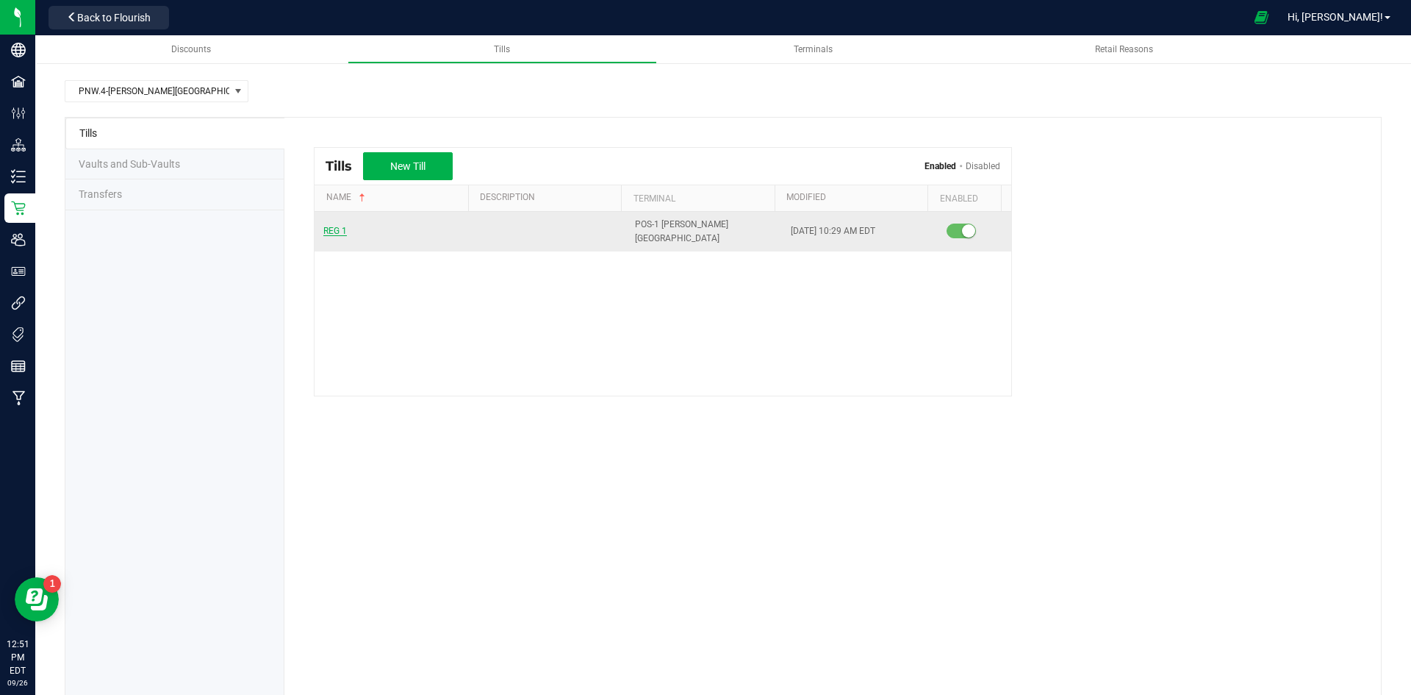
click at [336, 226] on span "REG 1" at bounding box center [335, 231] width 24 height 10
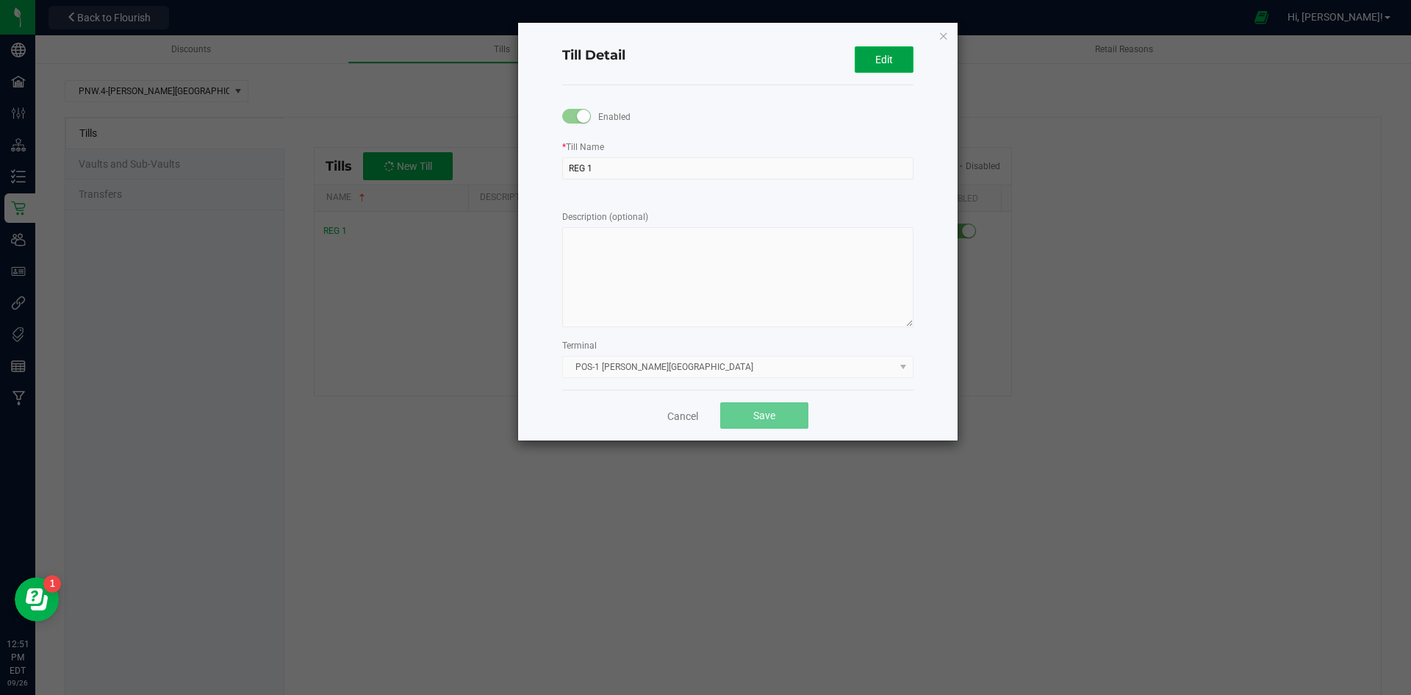
click at [879, 62] on span "Edit" at bounding box center [884, 60] width 18 height 12
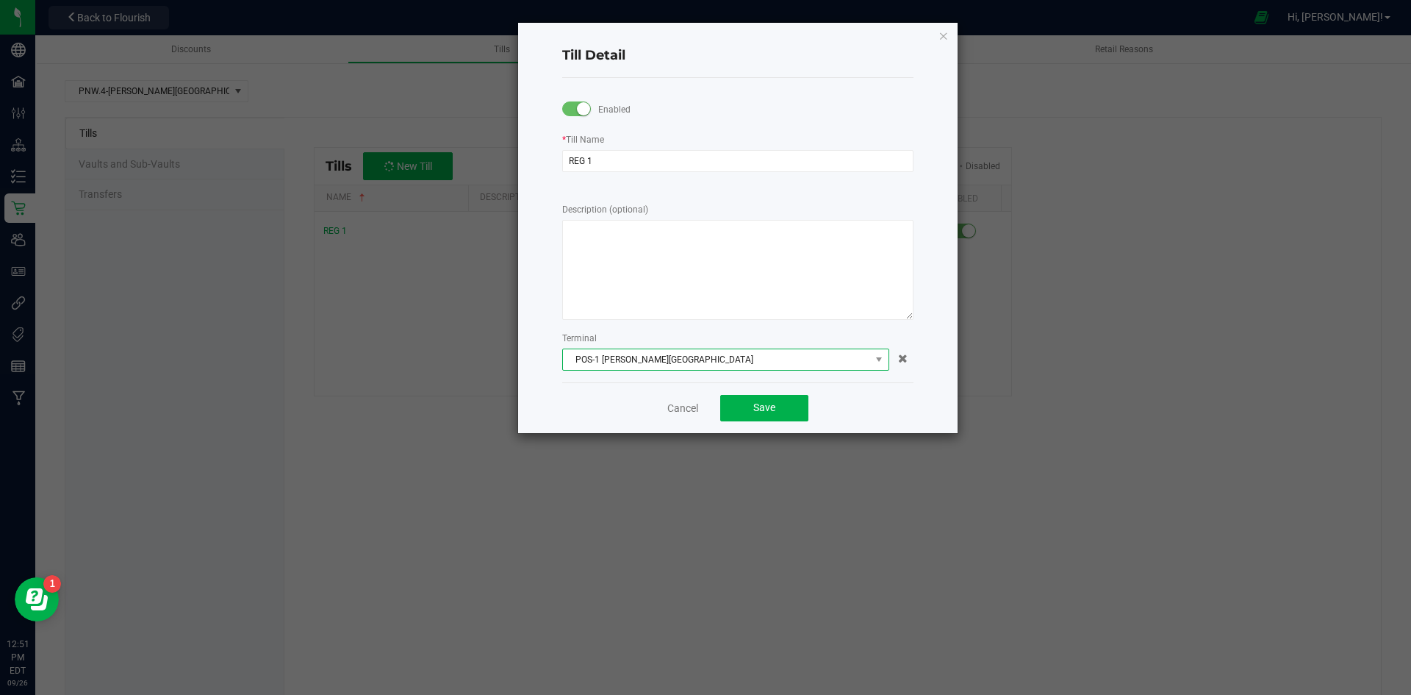
click at [633, 357] on span "POS-1 Johns Creek" at bounding box center [716, 359] width 307 height 21
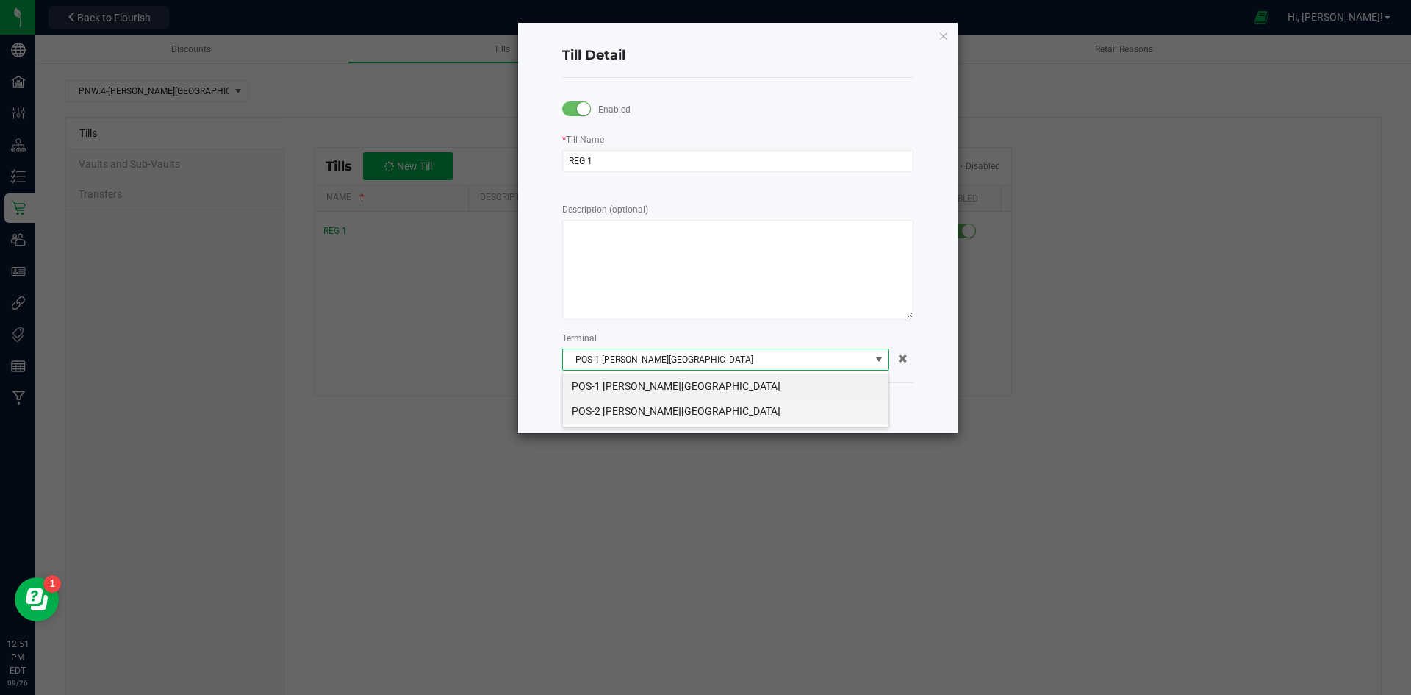
click at [620, 409] on li "POS-2 Johns Creek" at bounding box center [726, 410] width 326 height 25
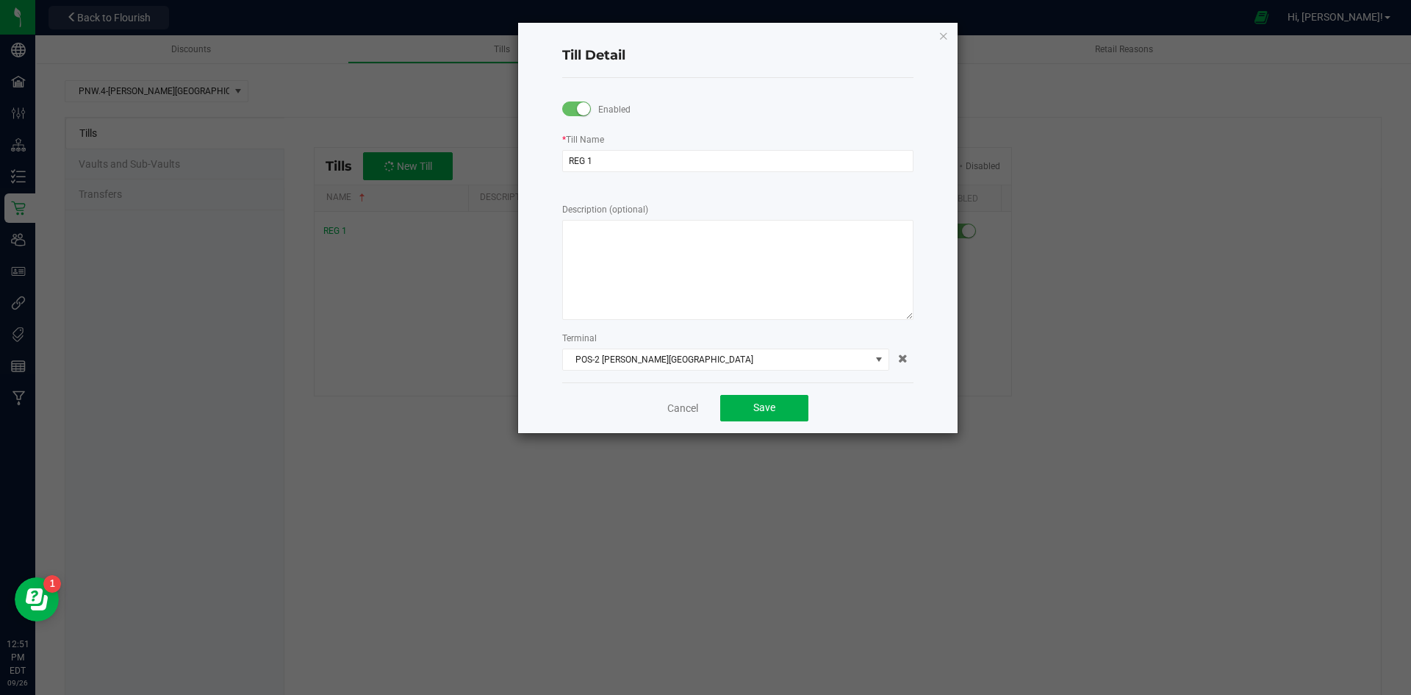
click at [614, 398] on div "Cancel Save" at bounding box center [737, 407] width 351 height 51
click at [780, 409] on button "Save" at bounding box center [764, 408] width 88 height 26
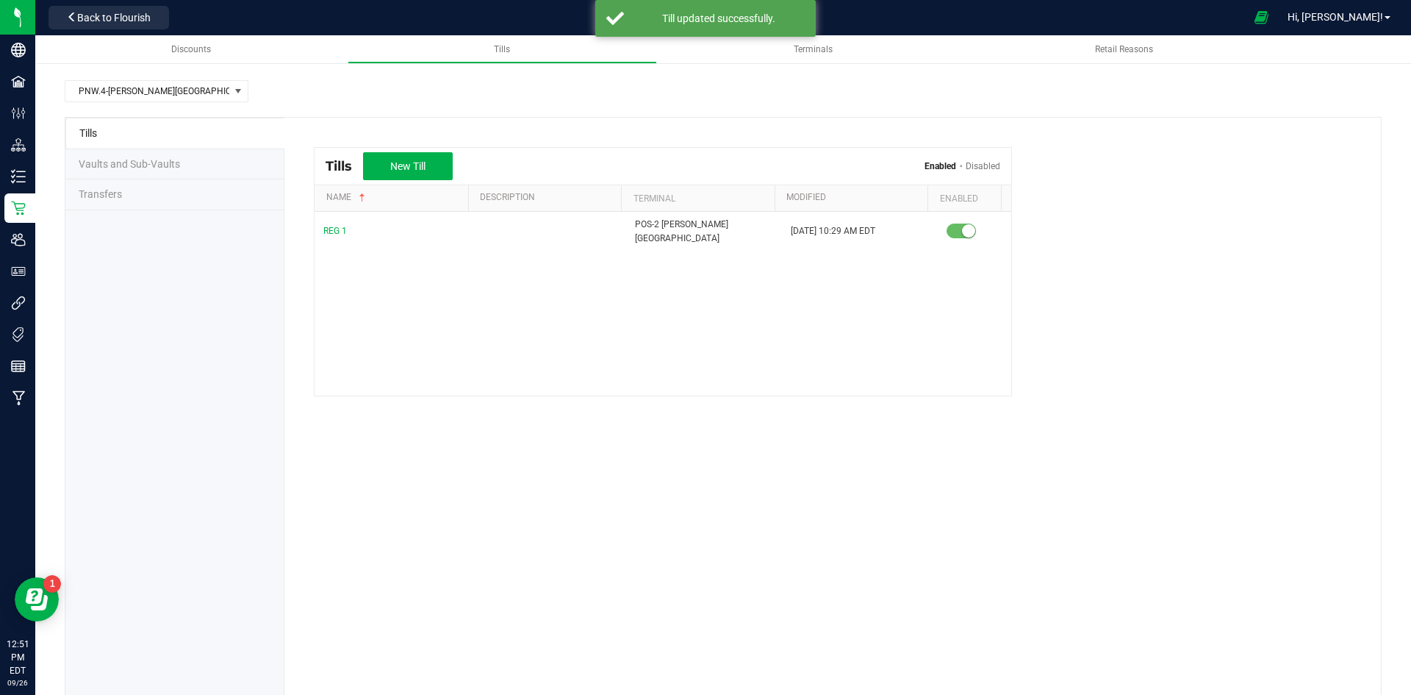
click at [111, 168] on span "Vaults and Sub-Vaults" at bounding box center [129, 164] width 101 height 12
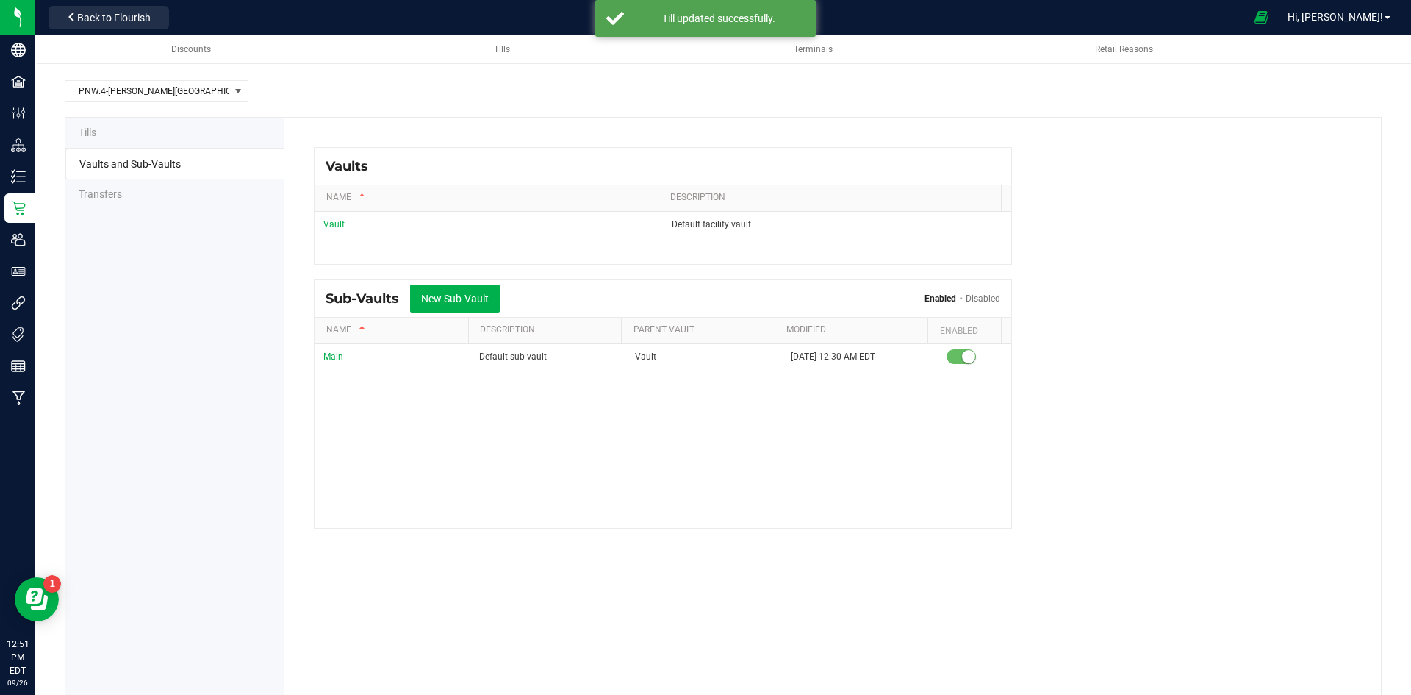
click at [98, 196] on span "Transfers" at bounding box center [100, 194] width 43 height 12
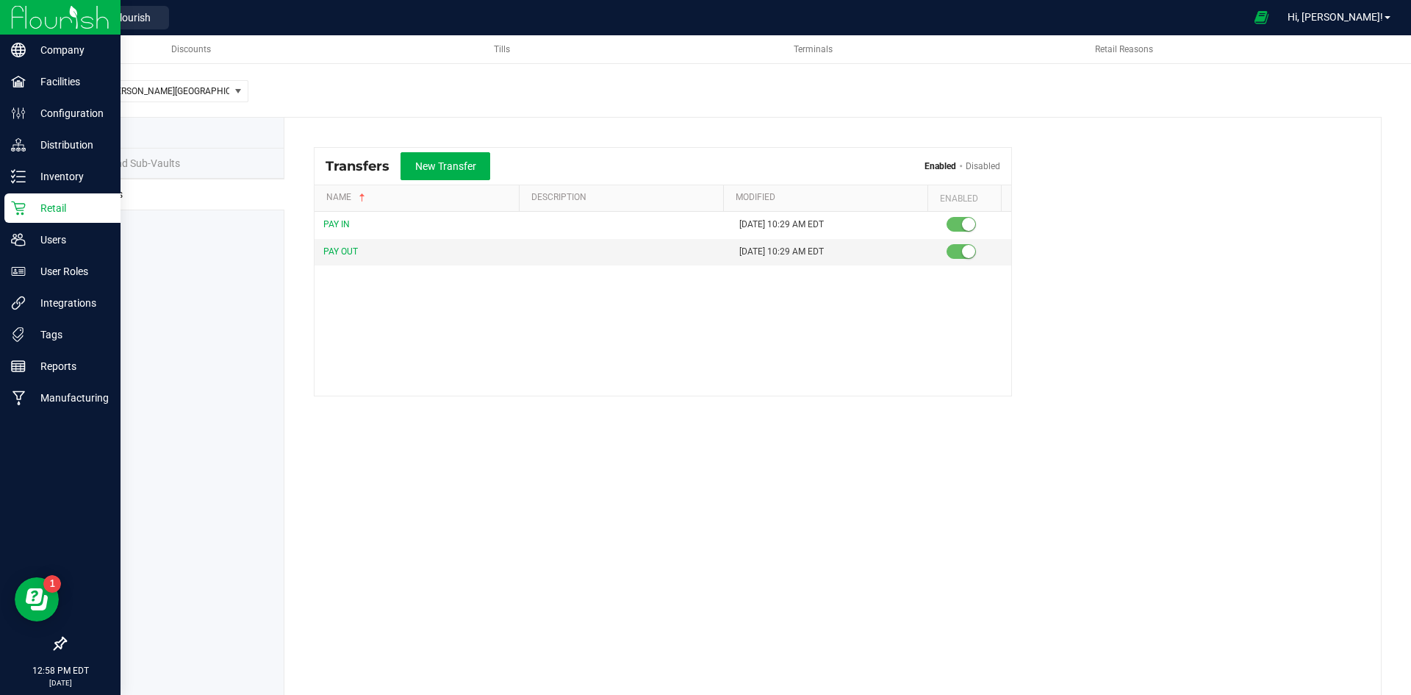
drag, startPoint x: 73, startPoint y: 211, endPoint x: 94, endPoint y: 207, distance: 21.8
click at [73, 211] on p "Retail" at bounding box center [70, 208] width 88 height 18
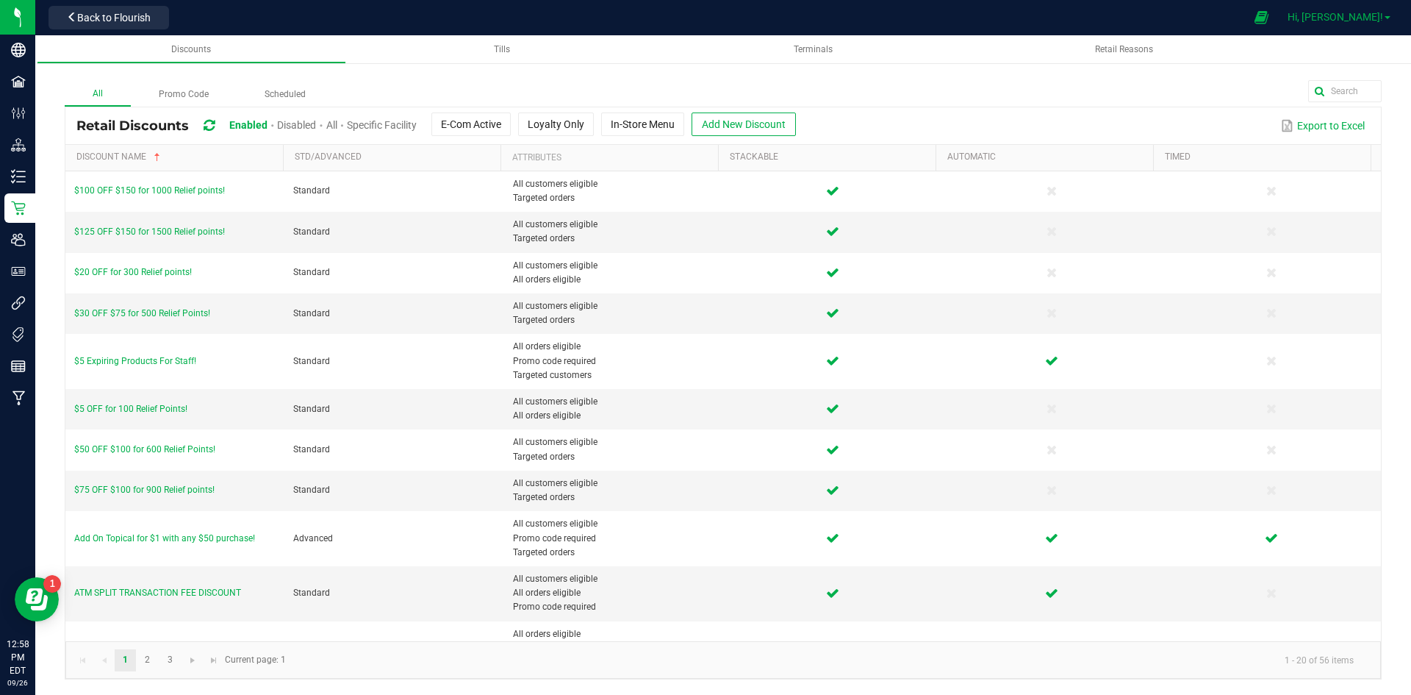
click at [1361, 16] on span "Hi, [PERSON_NAME]!" at bounding box center [1336, 17] width 96 height 12
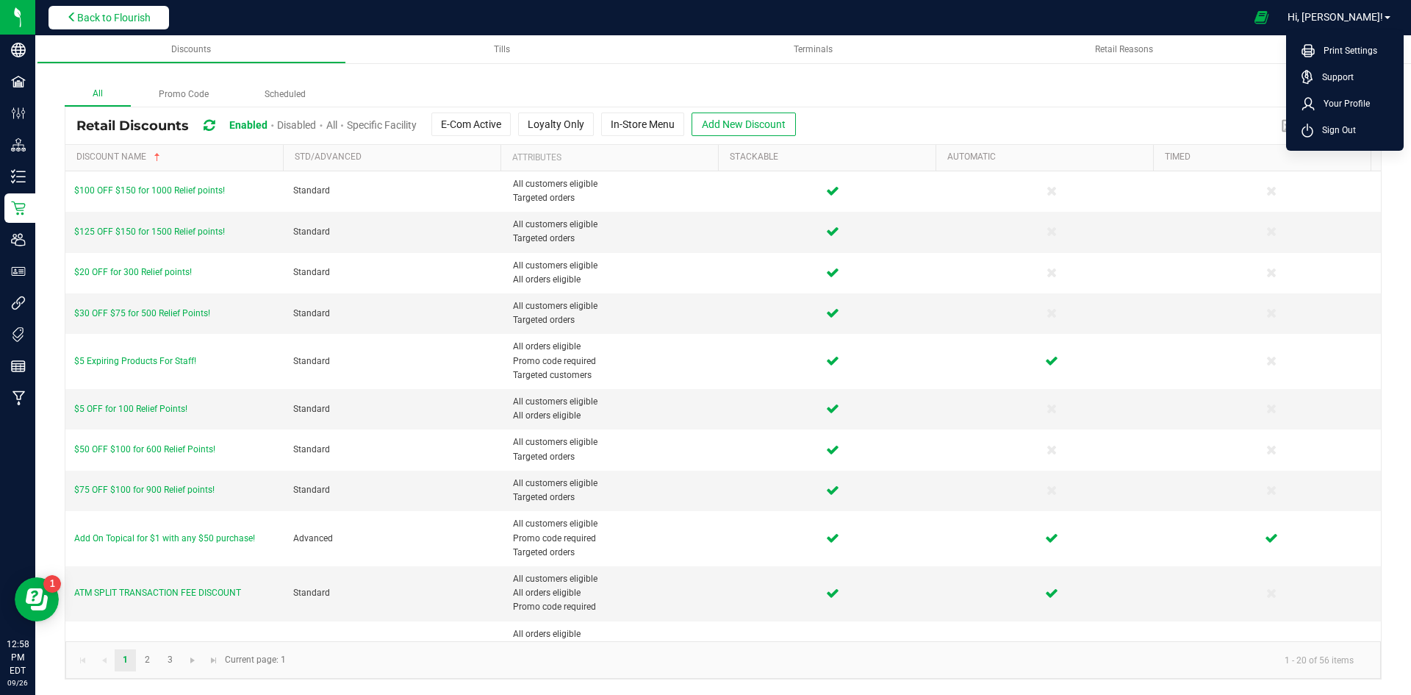
drag, startPoint x: 46, startPoint y: 12, endPoint x: 149, endPoint y: 16, distance: 103.7
click at [71, 10] on div "Back to Flourish" at bounding box center [109, 17] width 132 height 29
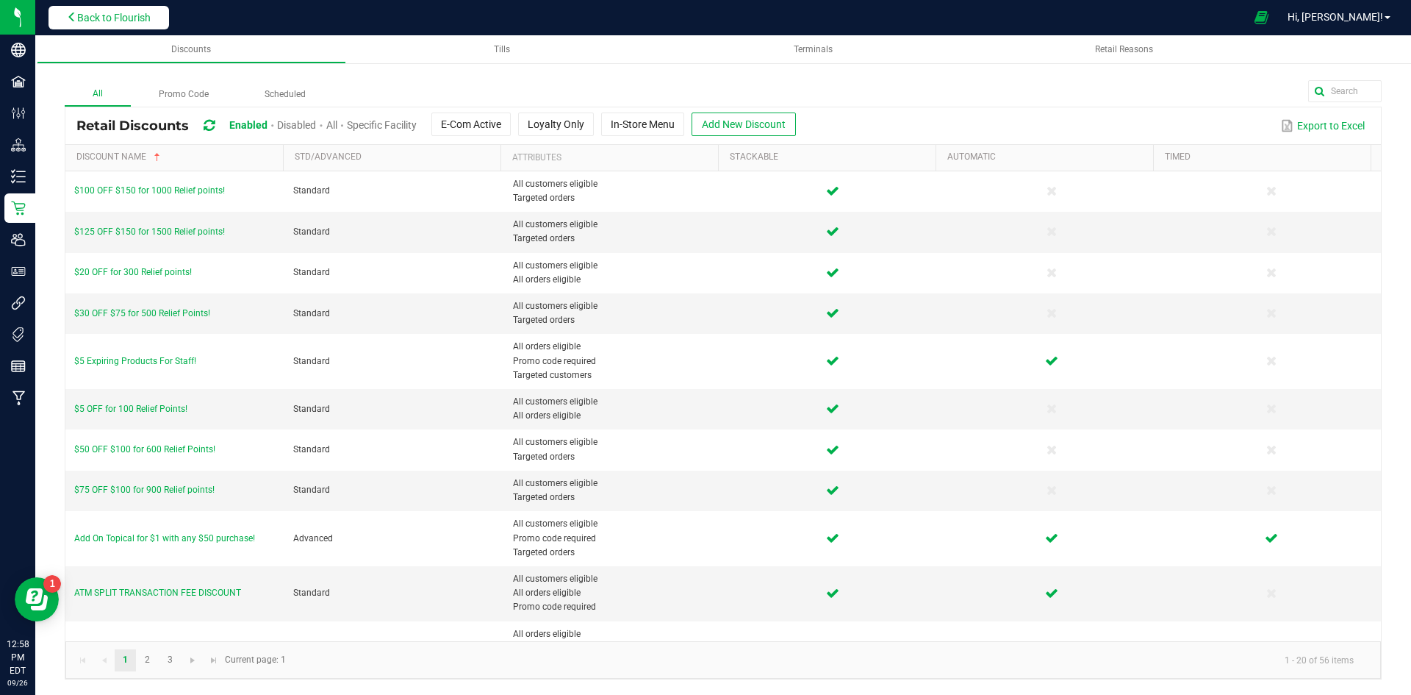
click at [148, 17] on span "Back to Flourish" at bounding box center [113, 18] width 73 height 12
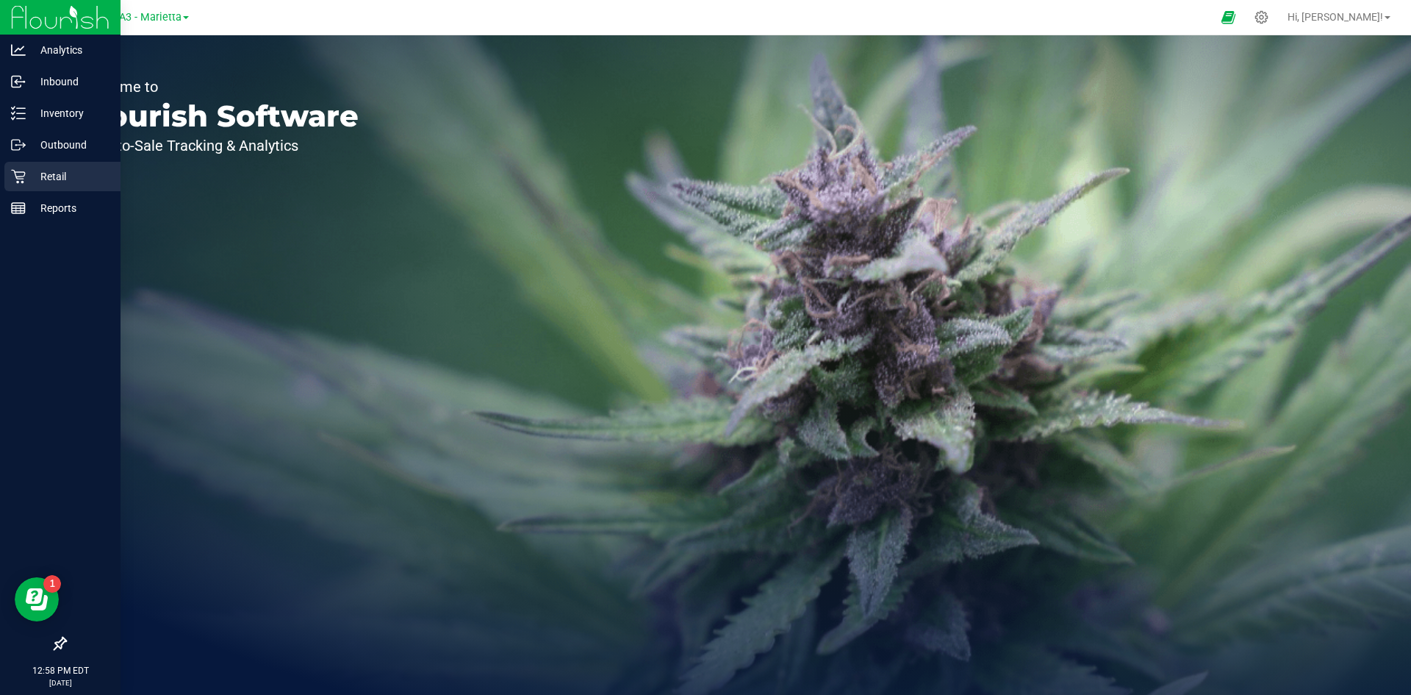
click at [54, 173] on p "Retail" at bounding box center [70, 177] width 88 height 18
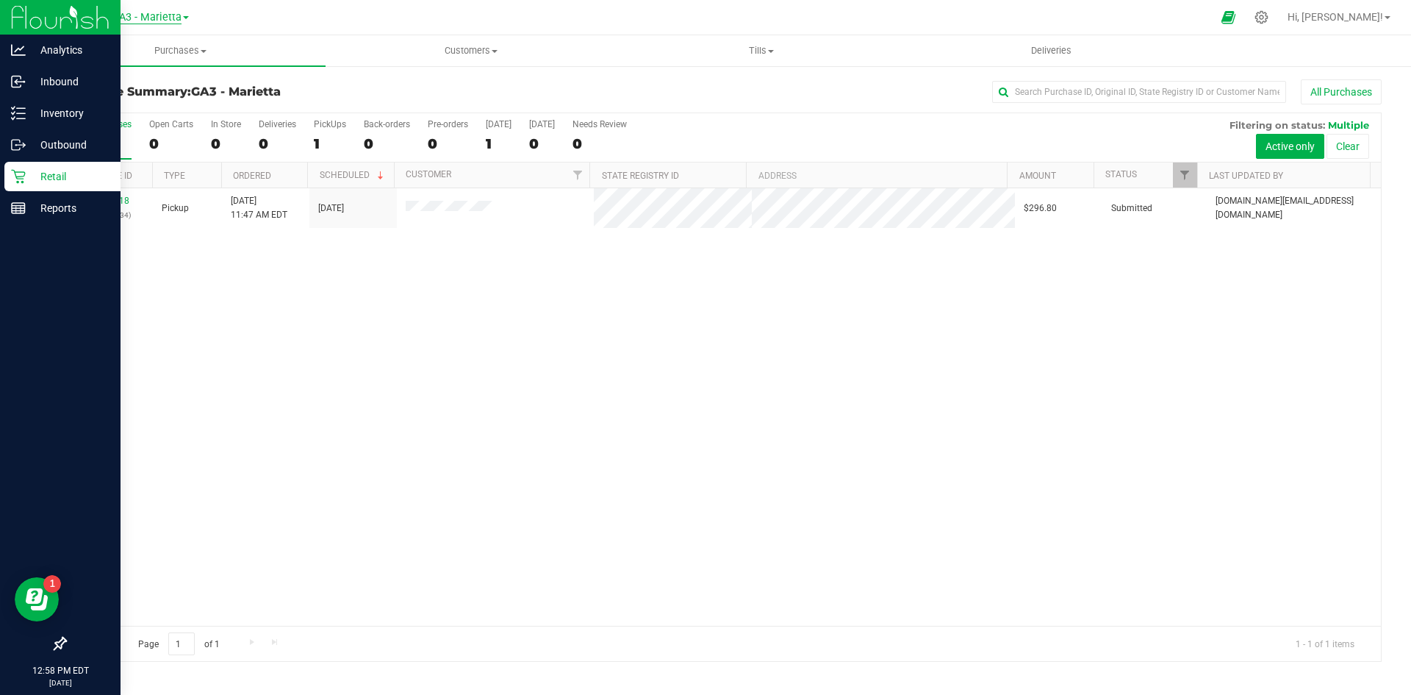
click at [145, 18] on span "GA3 - Marietta" at bounding box center [147, 17] width 70 height 13
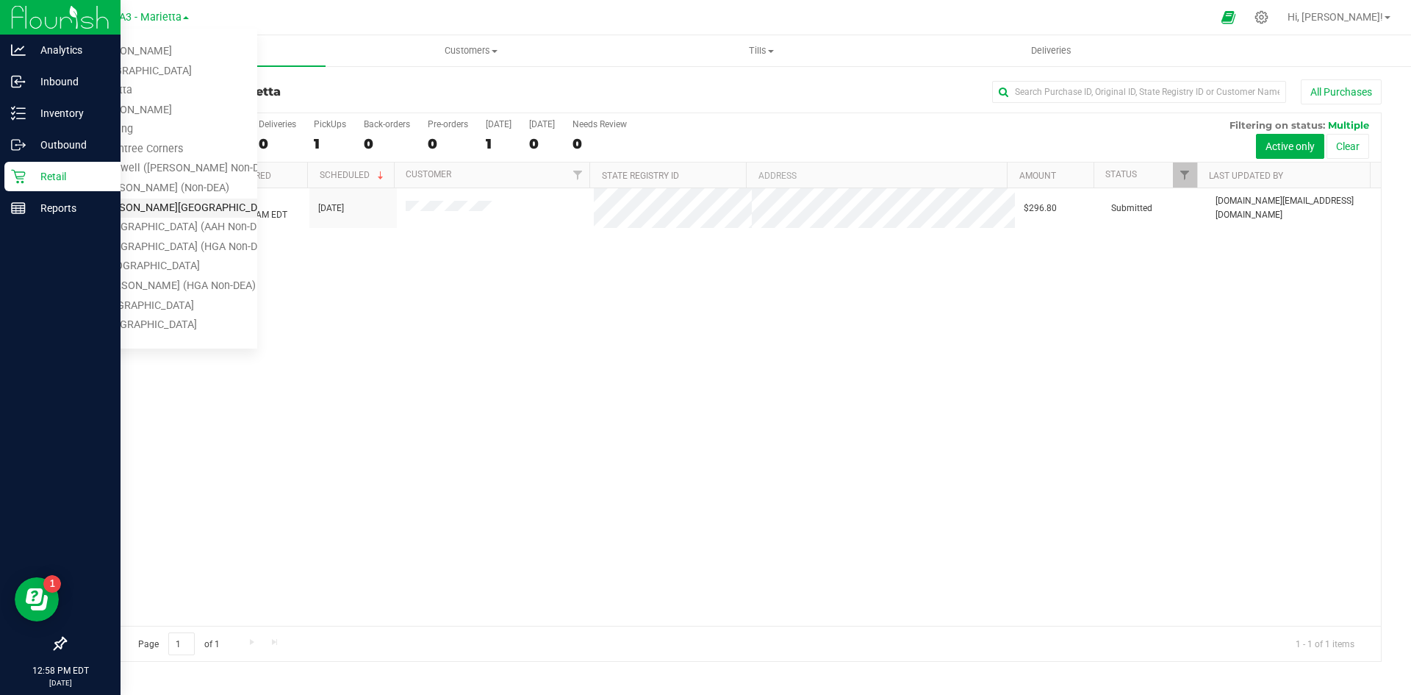
click at [162, 205] on link "PNW.4-Johns Creek (AAH Non-DEA)" at bounding box center [150, 208] width 215 height 20
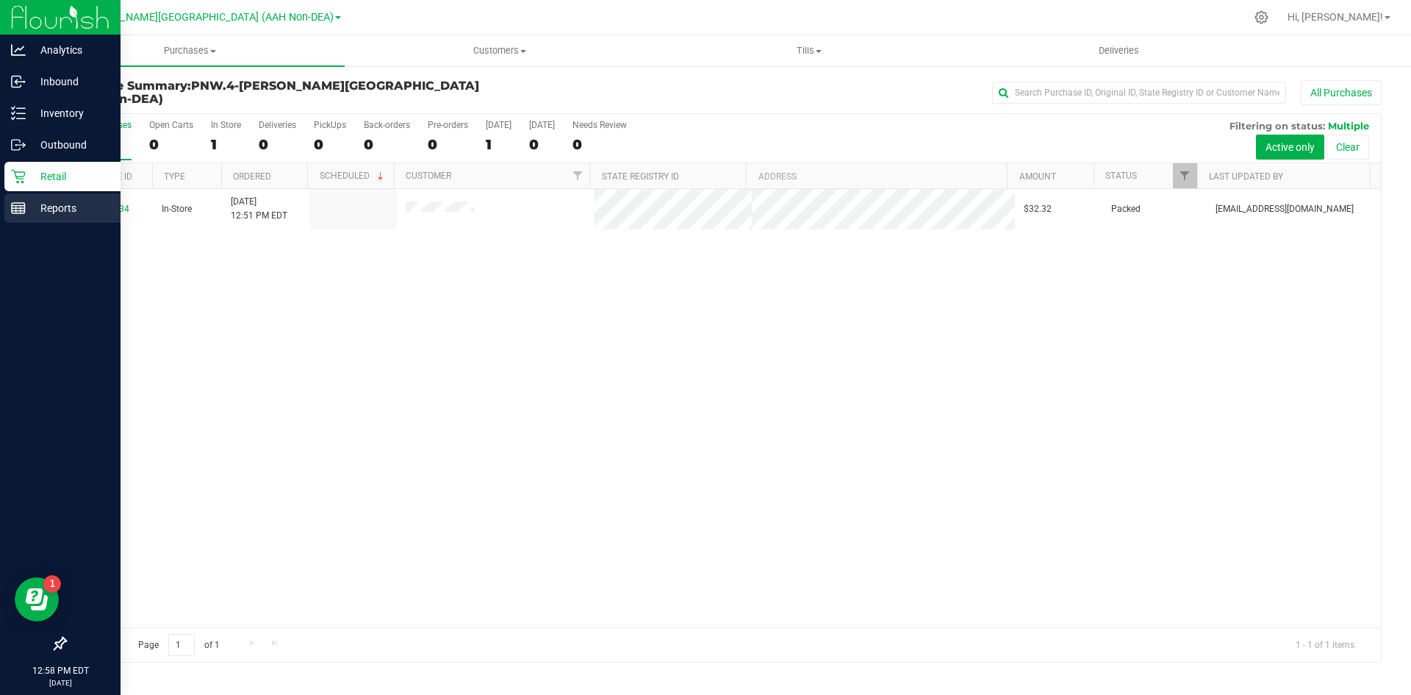
click at [20, 207] on icon at bounding box center [18, 208] width 15 height 15
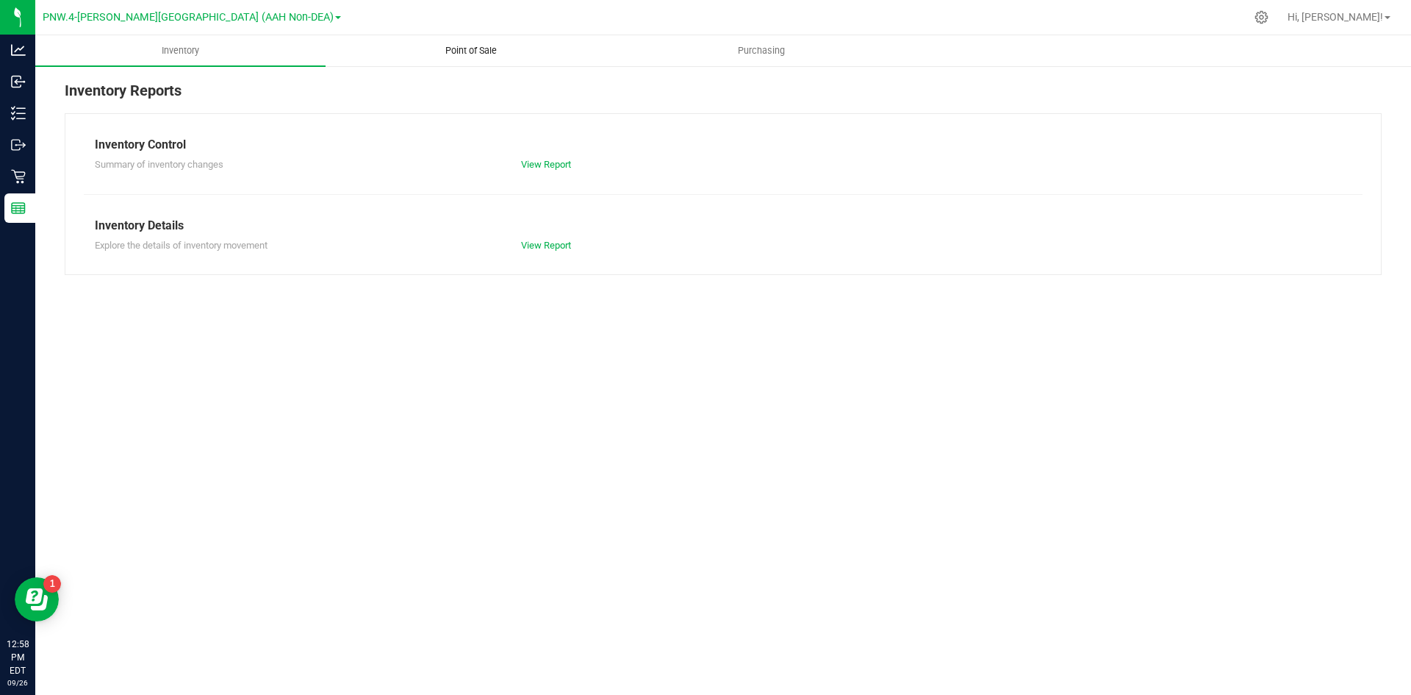
click at [473, 38] on uib-tab-heading "Point of Sale" at bounding box center [470, 50] width 289 height 29
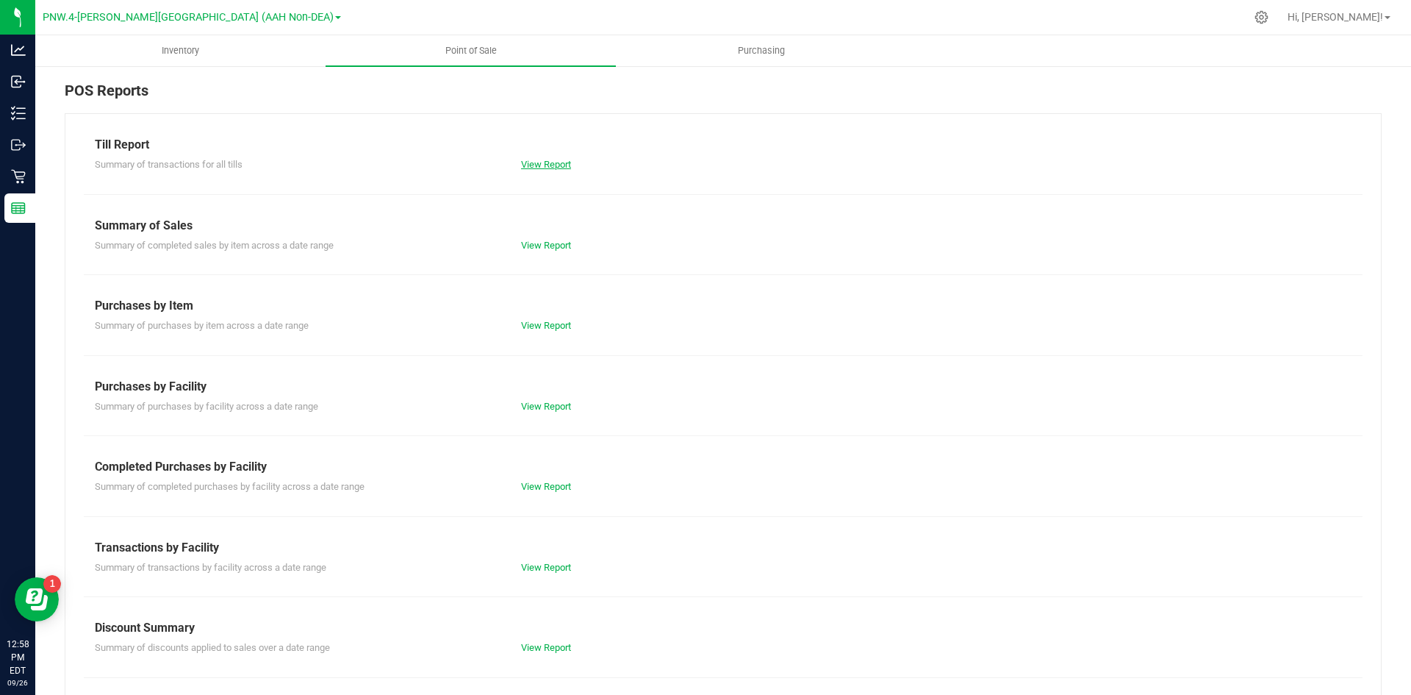
click at [536, 163] on link "View Report" at bounding box center [546, 164] width 50 height 11
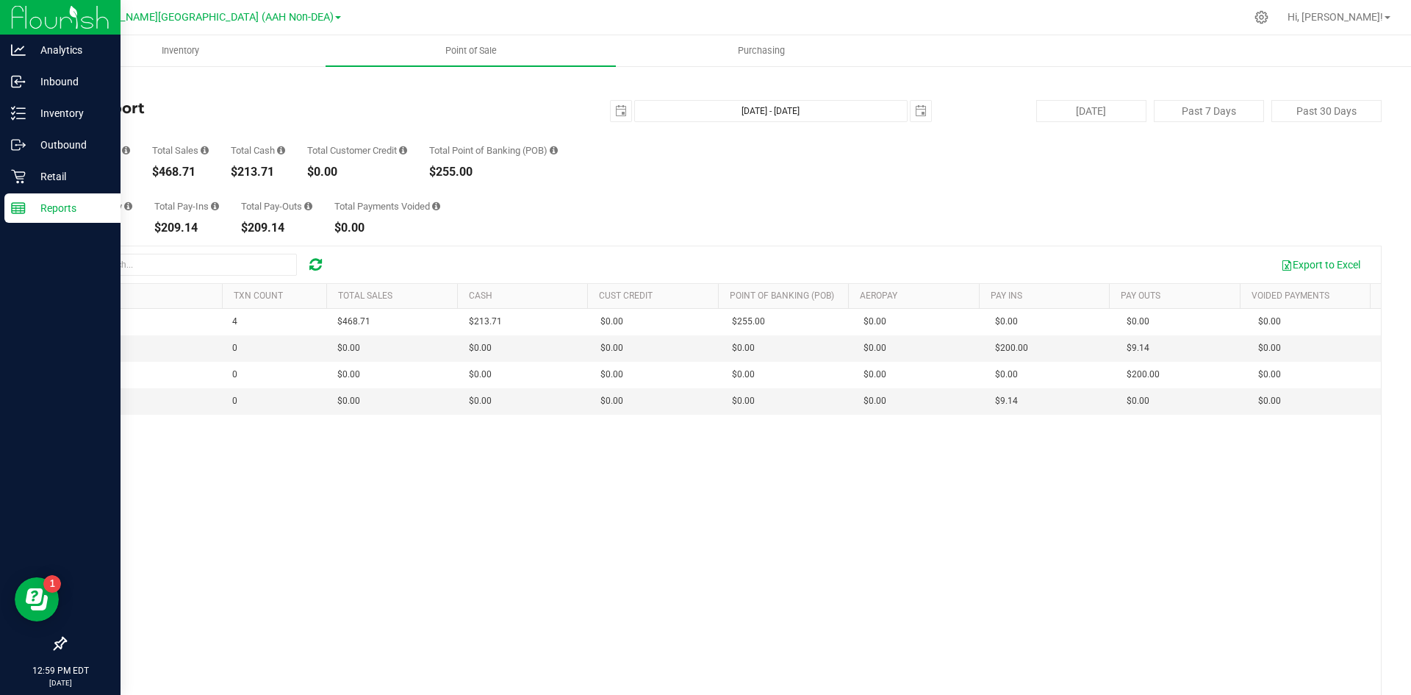
click at [63, 204] on p "Reports" at bounding box center [70, 208] width 88 height 18
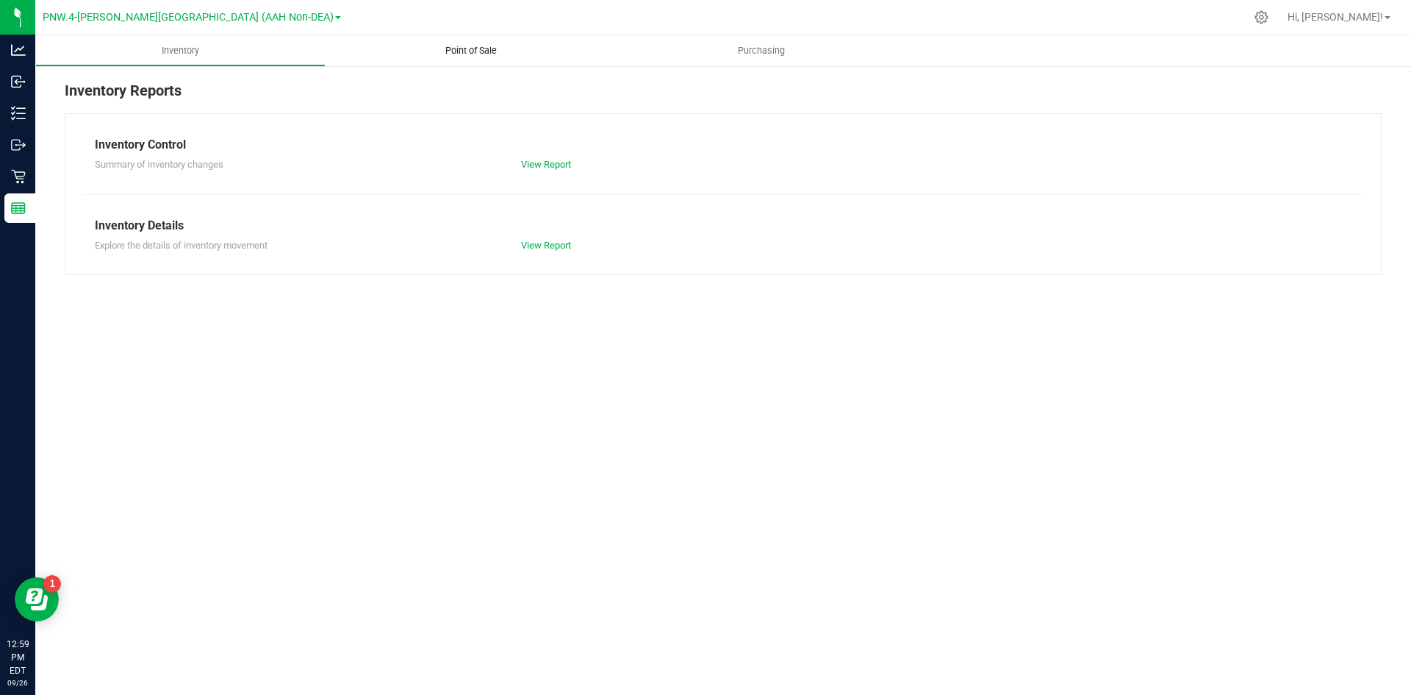
click at [480, 56] on span "Point of Sale" at bounding box center [471, 50] width 91 height 13
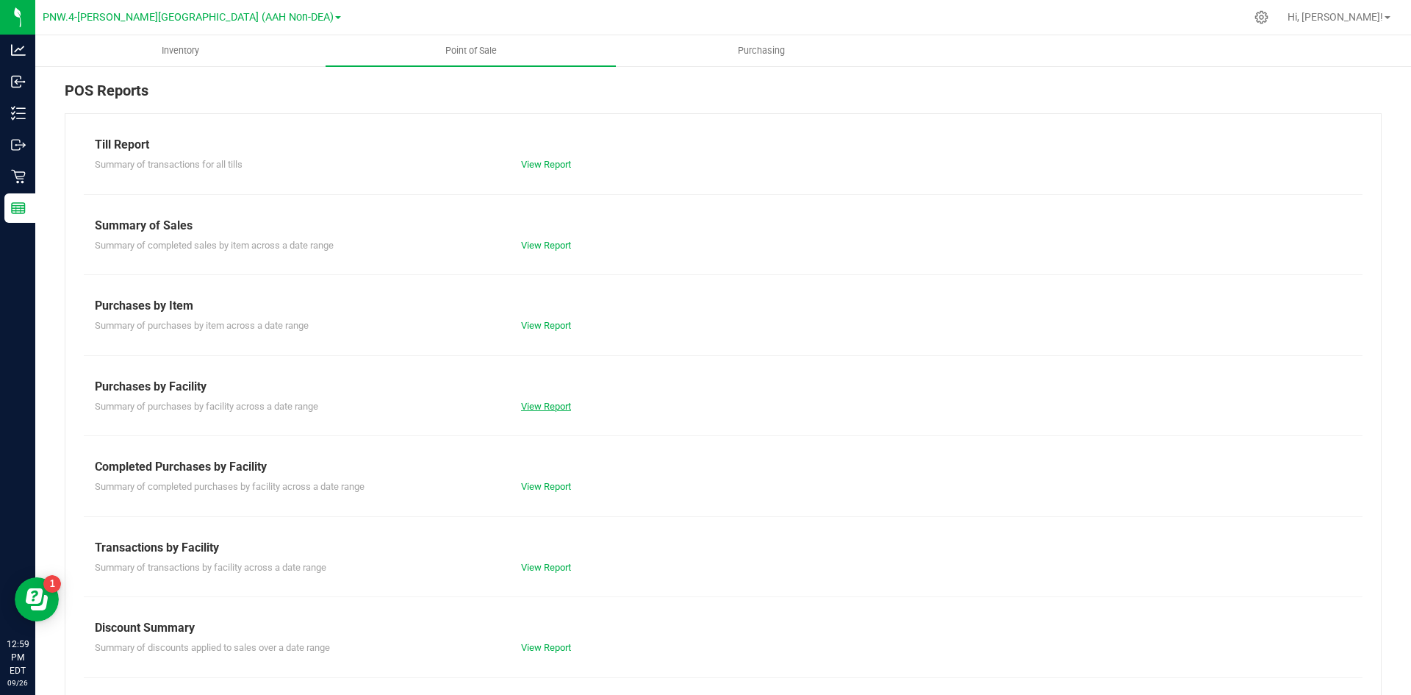
click at [533, 409] on link "View Report" at bounding box center [546, 406] width 50 height 11
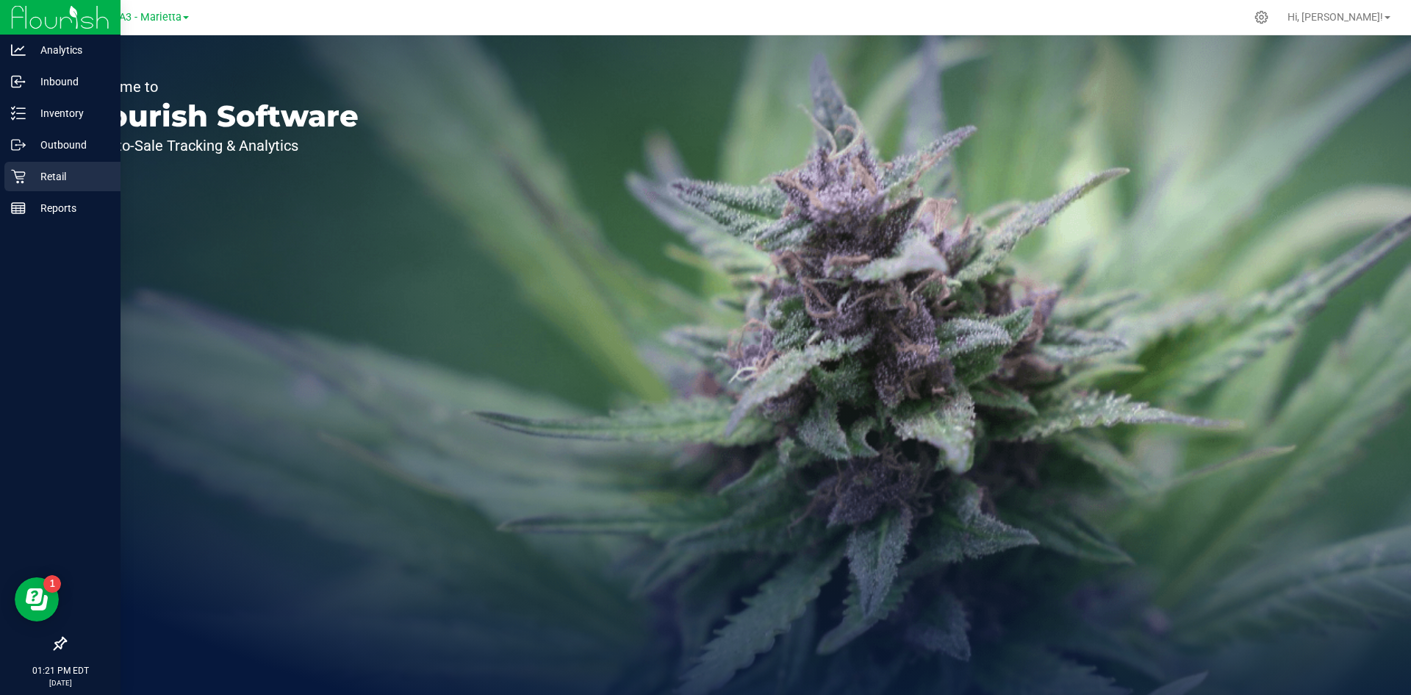
click at [56, 181] on p "Retail" at bounding box center [70, 177] width 88 height 18
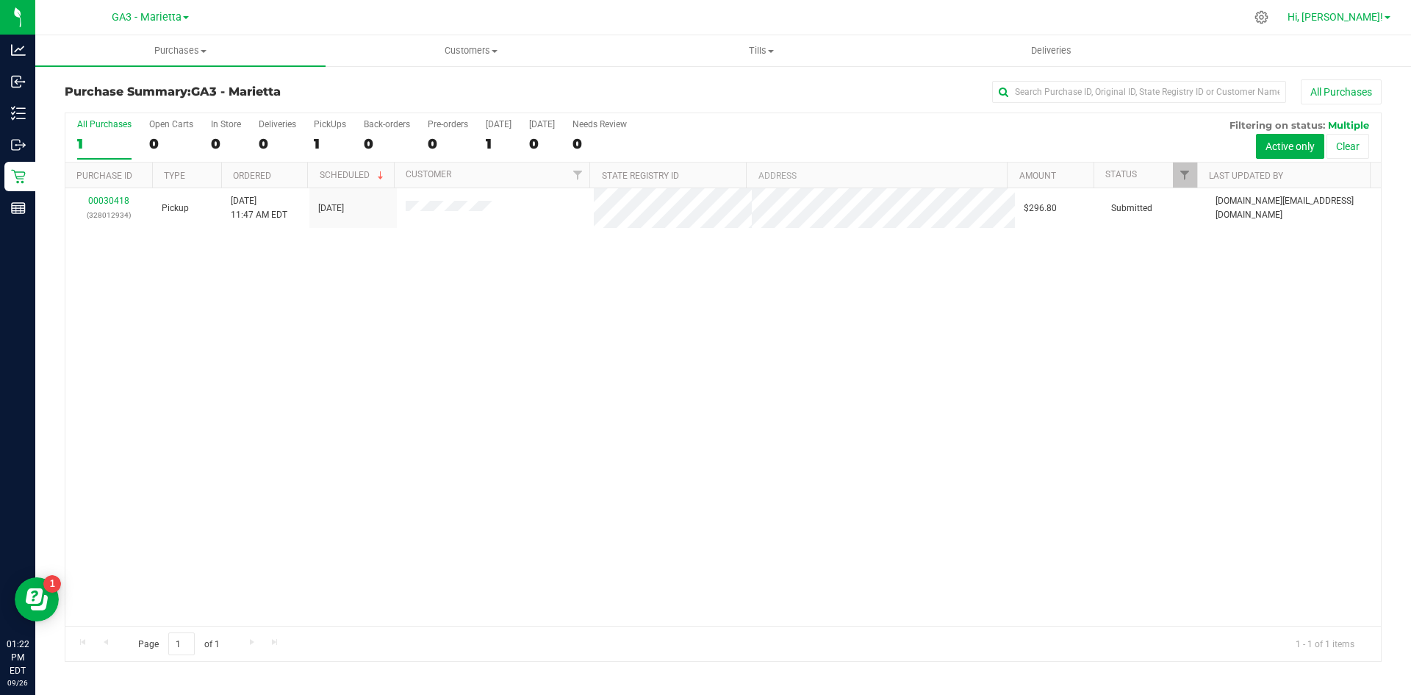
click at [1385, 11] on link "Hi, [PERSON_NAME]!" at bounding box center [1339, 17] width 115 height 15
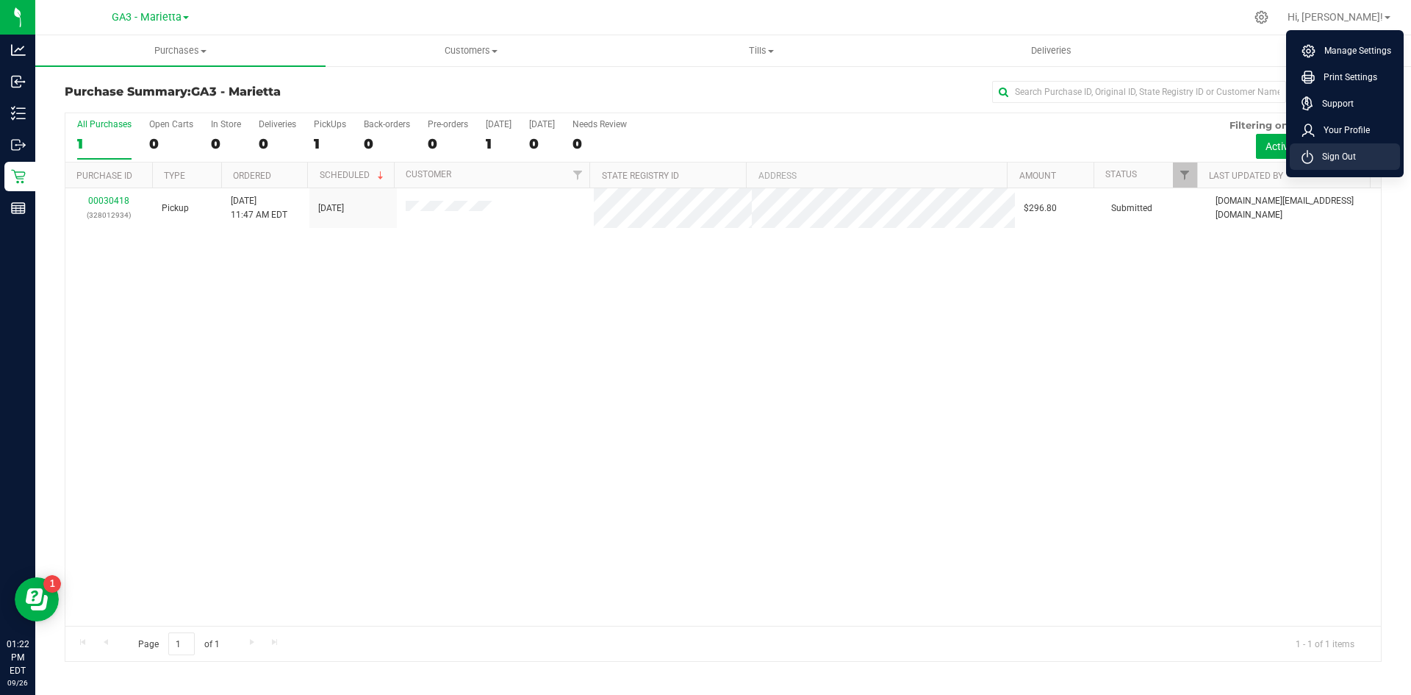
click at [1351, 157] on span "Sign Out" at bounding box center [1334, 156] width 43 height 15
